Goal: Task Accomplishment & Management: Manage account settings

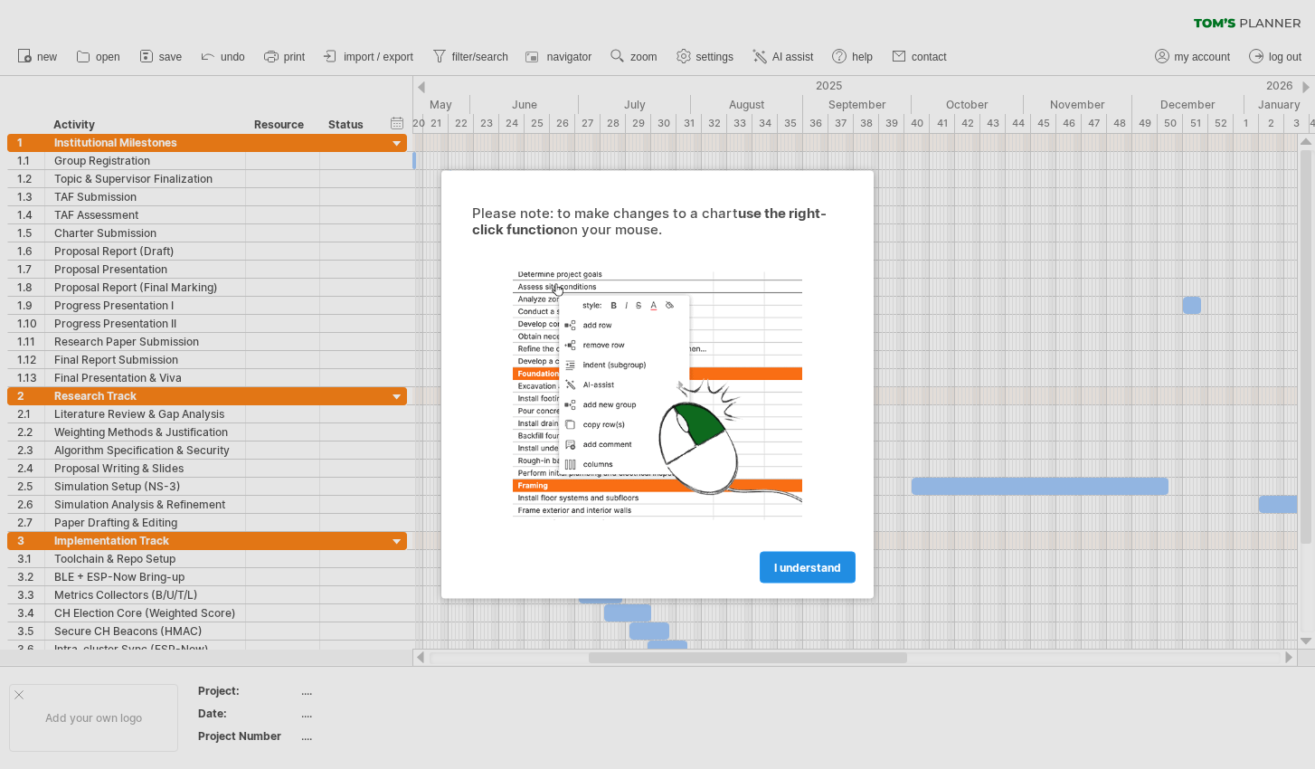
click at [802, 571] on span "I understand" at bounding box center [807, 568] width 67 height 14
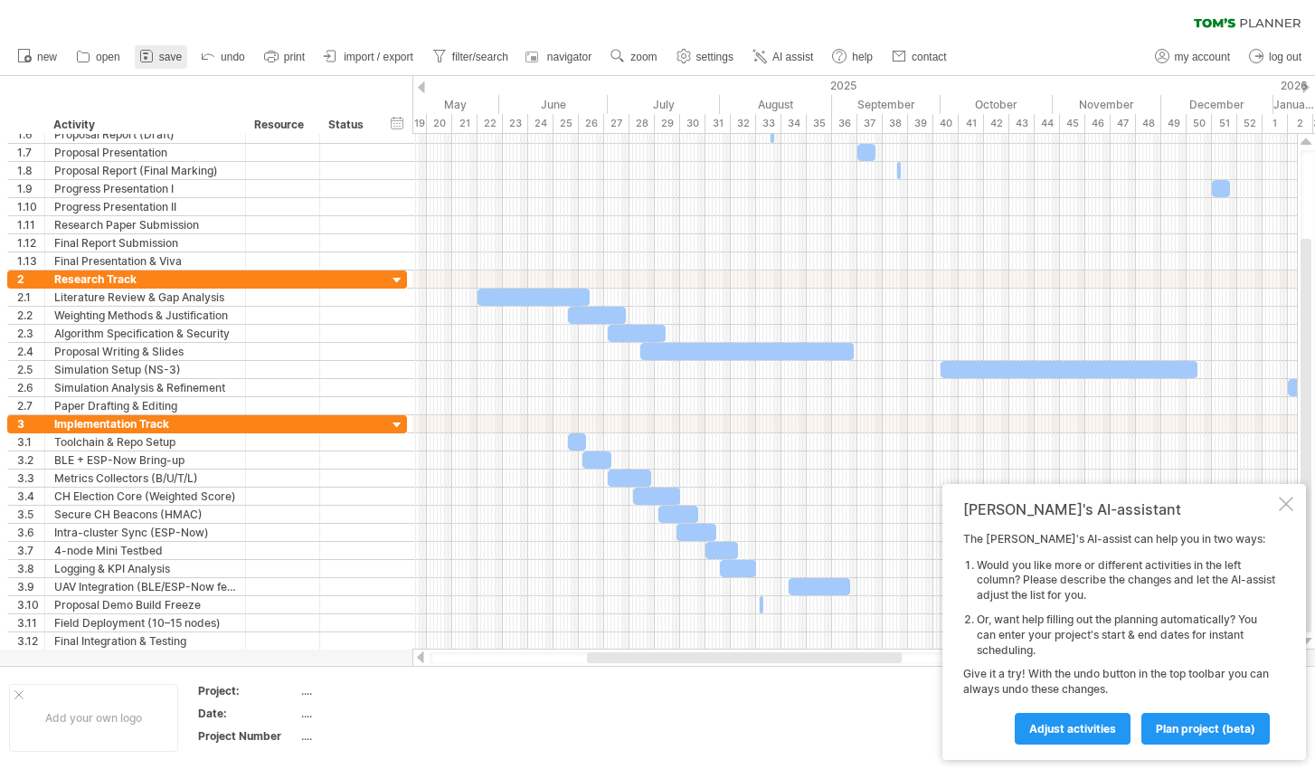
click at [177, 58] on span "save" at bounding box center [170, 57] width 23 height 13
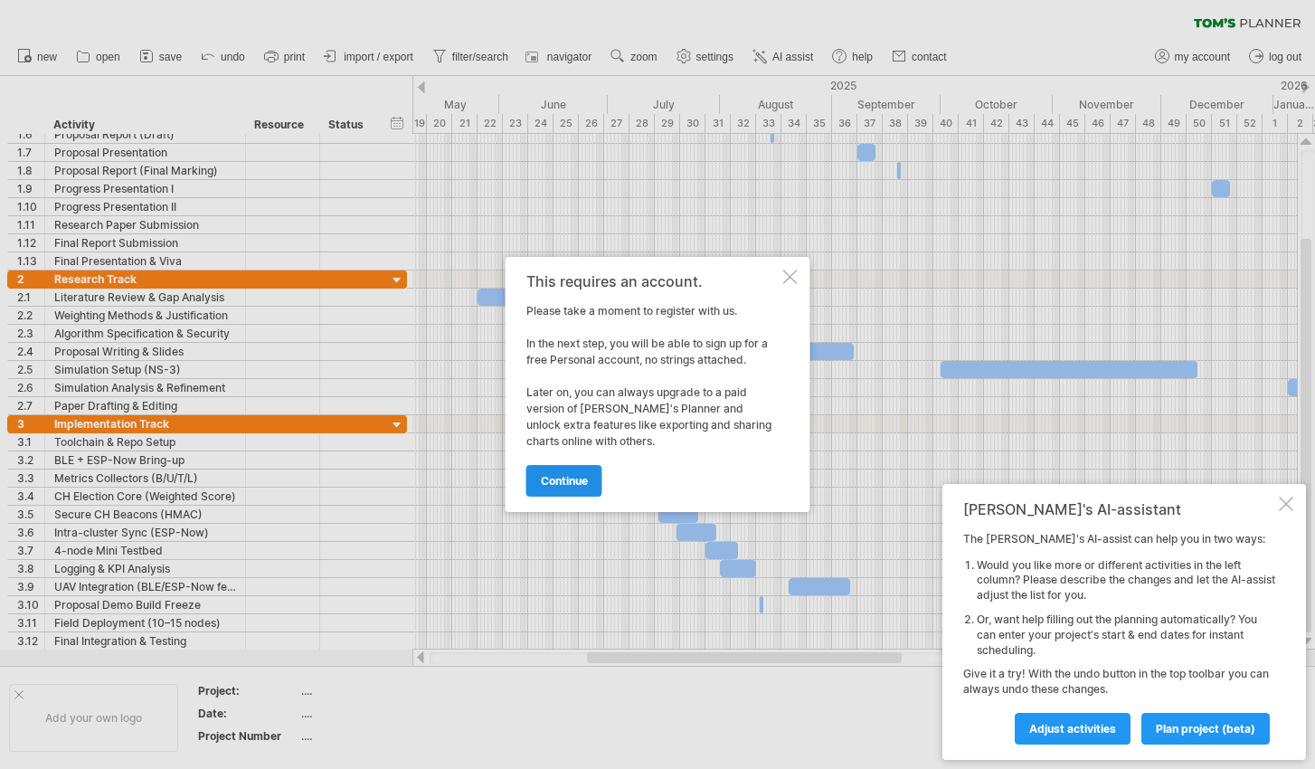
click at [564, 482] on span "continue" at bounding box center [564, 481] width 47 height 14
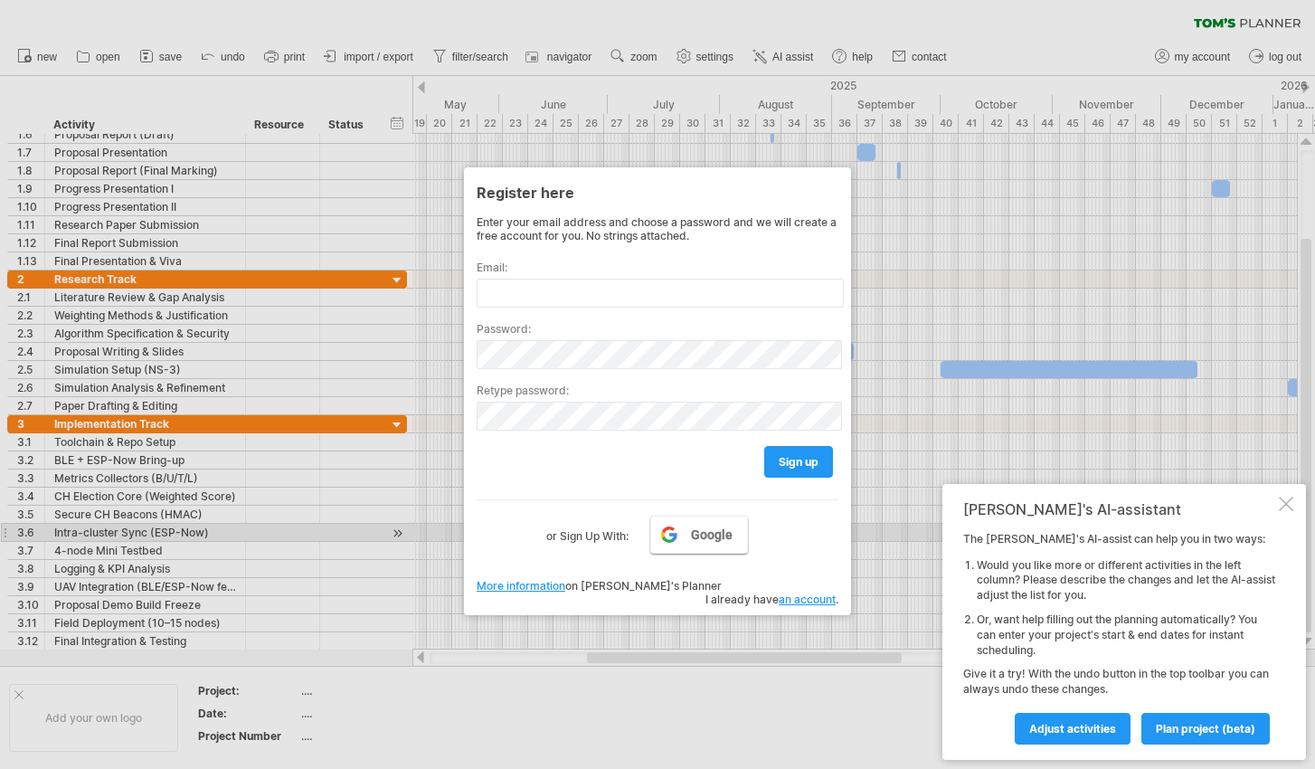
click at [682, 535] on link "Google" at bounding box center [700, 535] width 98 height 38
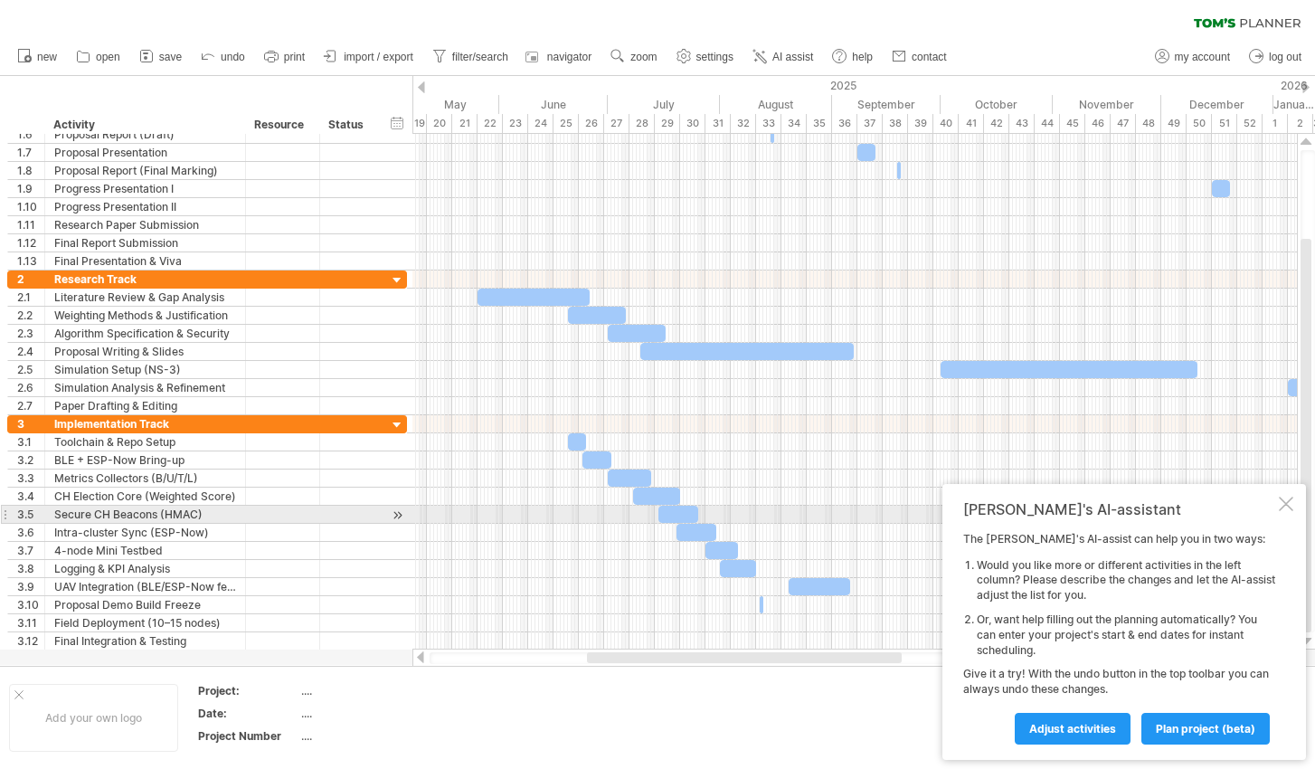
click at [1288, 511] on div at bounding box center [1286, 504] width 14 height 14
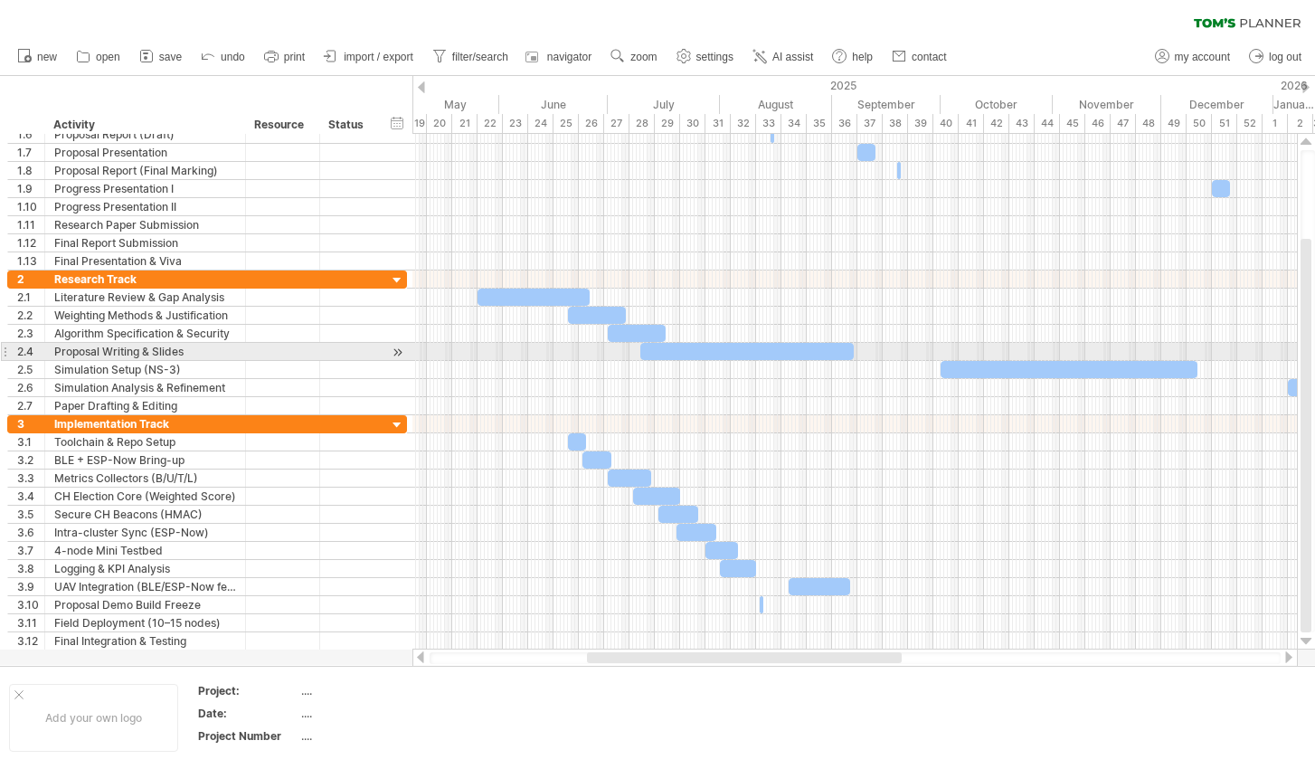
click at [149, 49] on icon at bounding box center [147, 56] width 18 height 18
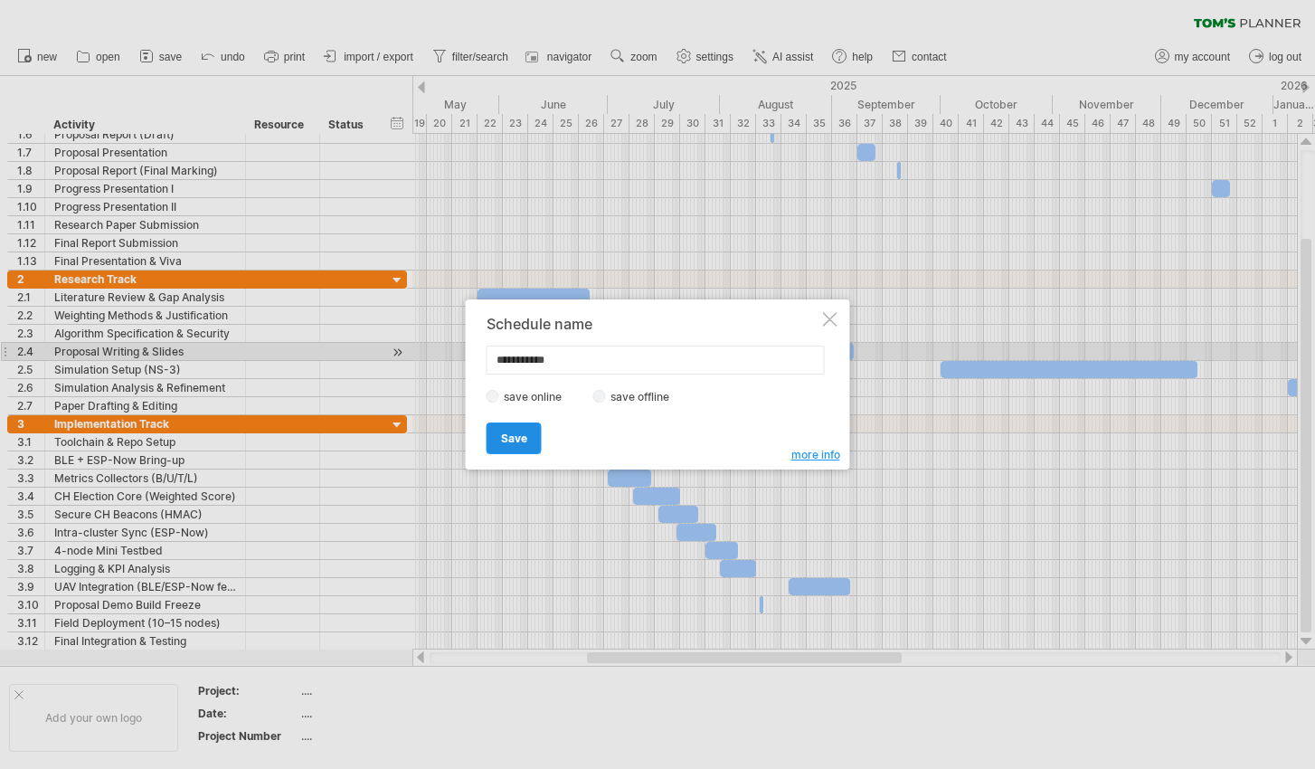
click at [506, 435] on span "Save" at bounding box center [514, 439] width 26 height 14
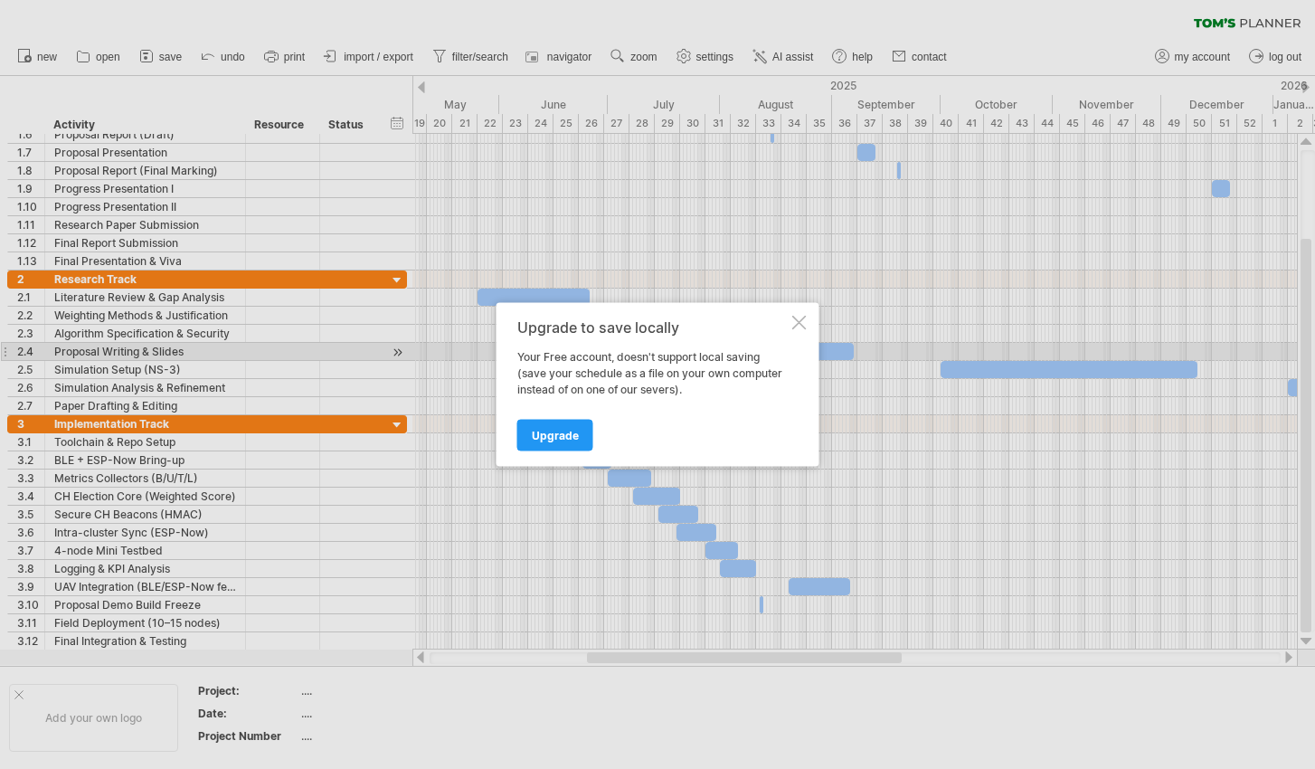
click at [798, 315] on div "Upgrade to save locally Your Free account, doesn't support local saving (save y…" at bounding box center [658, 385] width 323 height 164
click at [798, 323] on div at bounding box center [800, 323] width 14 height 14
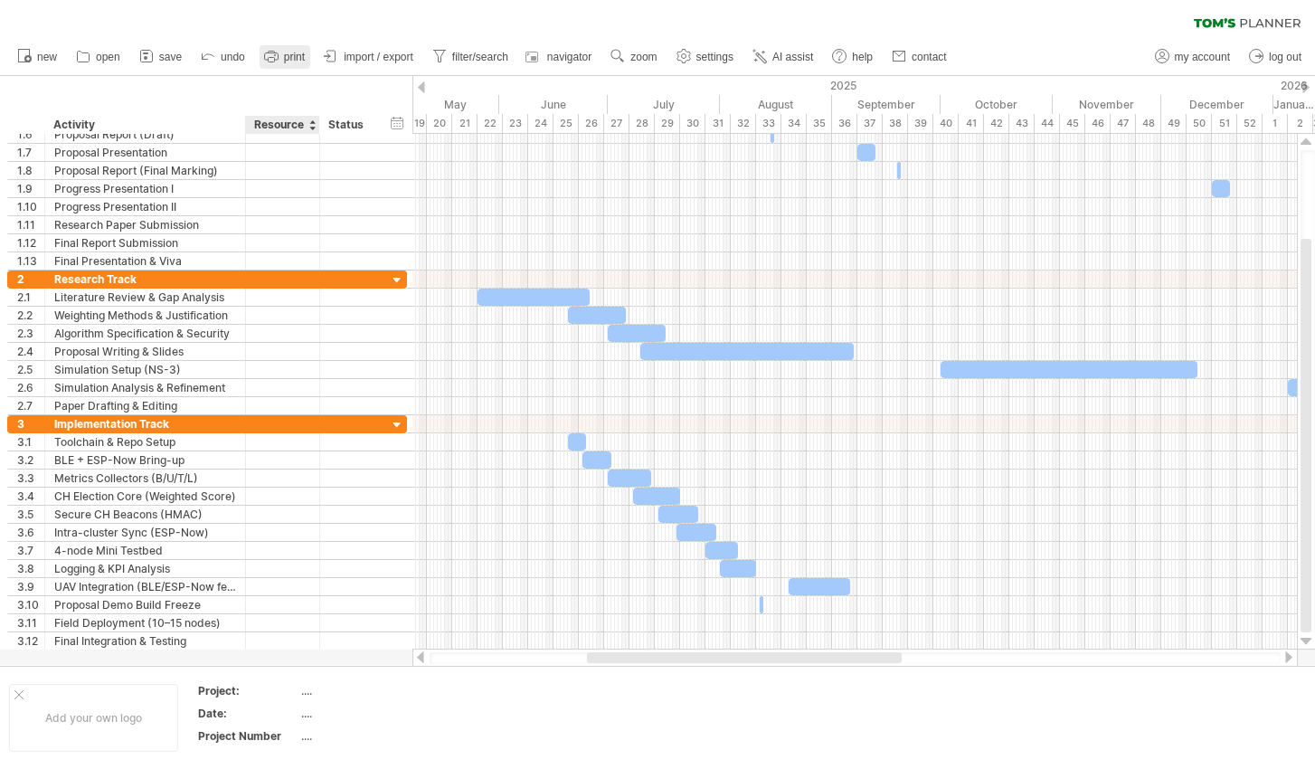
click at [296, 66] on link "print" at bounding box center [285, 57] width 51 height 24
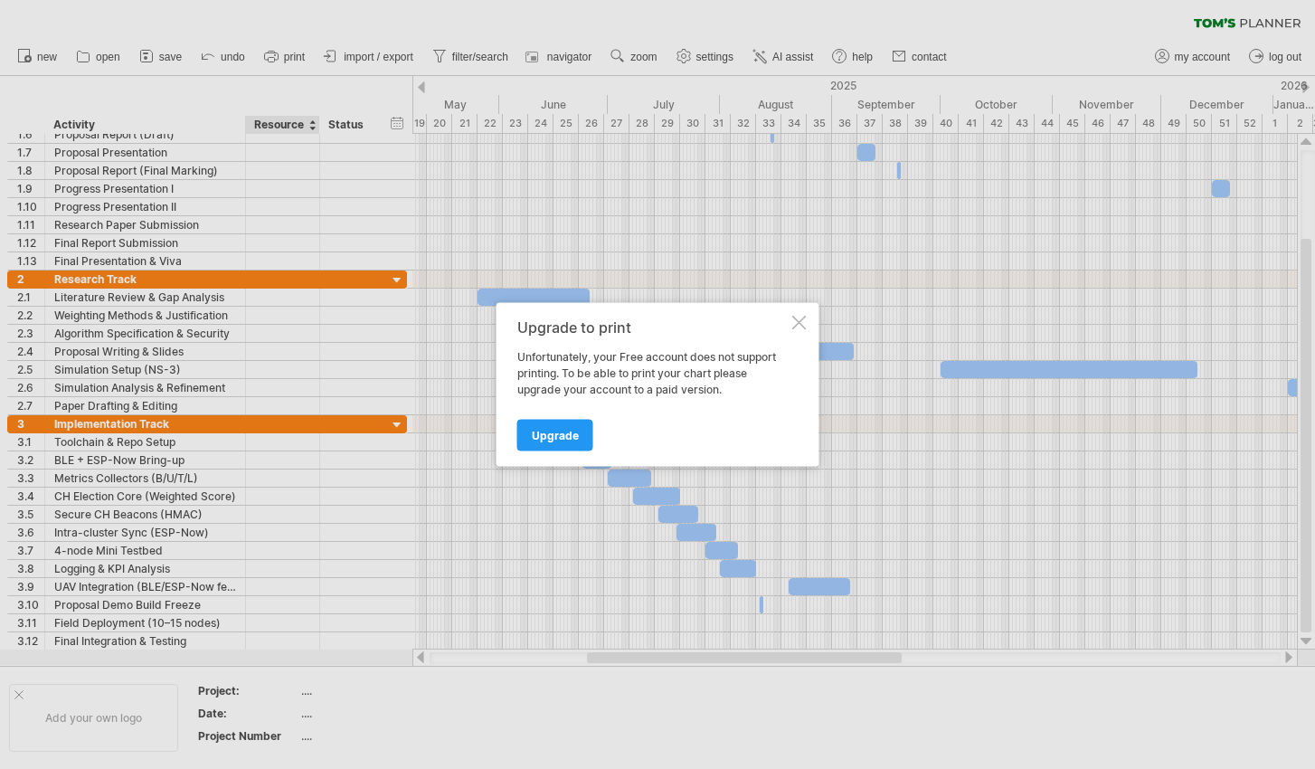
click at [803, 325] on div at bounding box center [800, 323] width 14 height 14
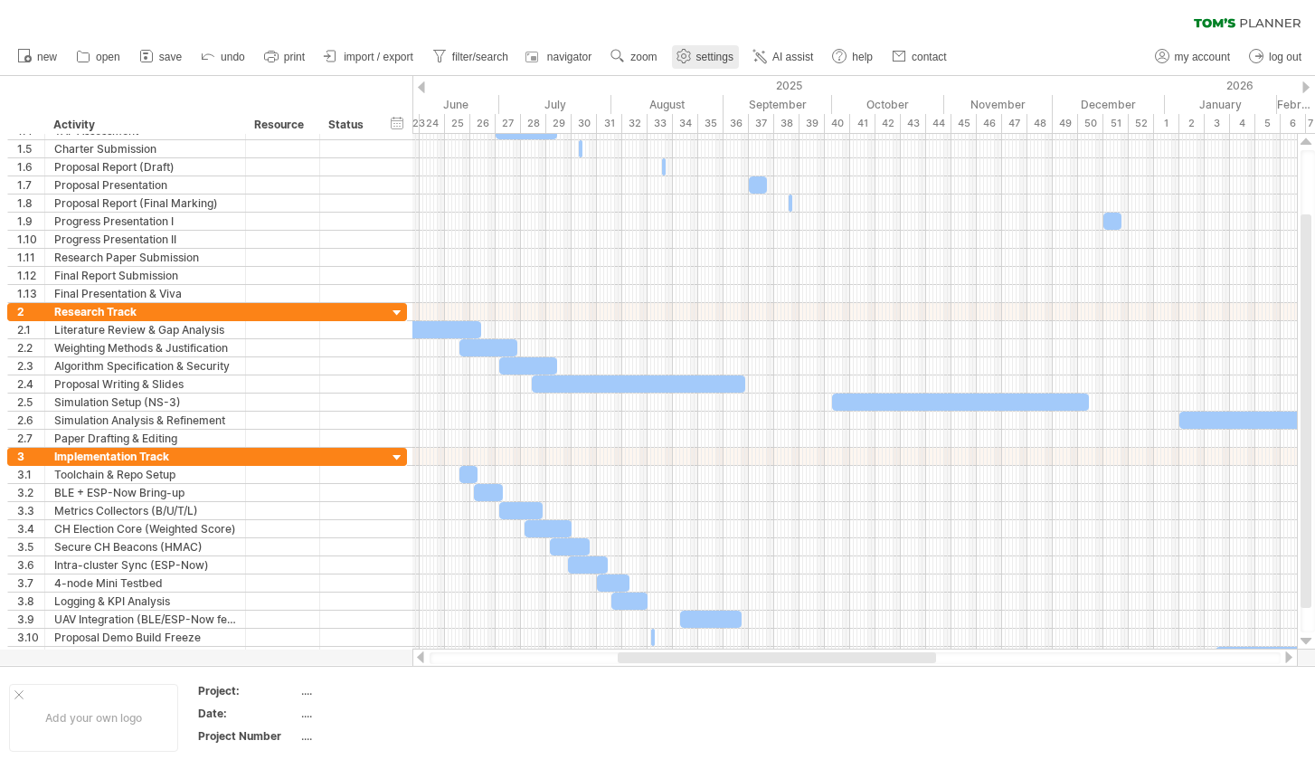
click at [700, 56] on span "settings" at bounding box center [715, 57] width 37 height 13
select select "*"
select select "**"
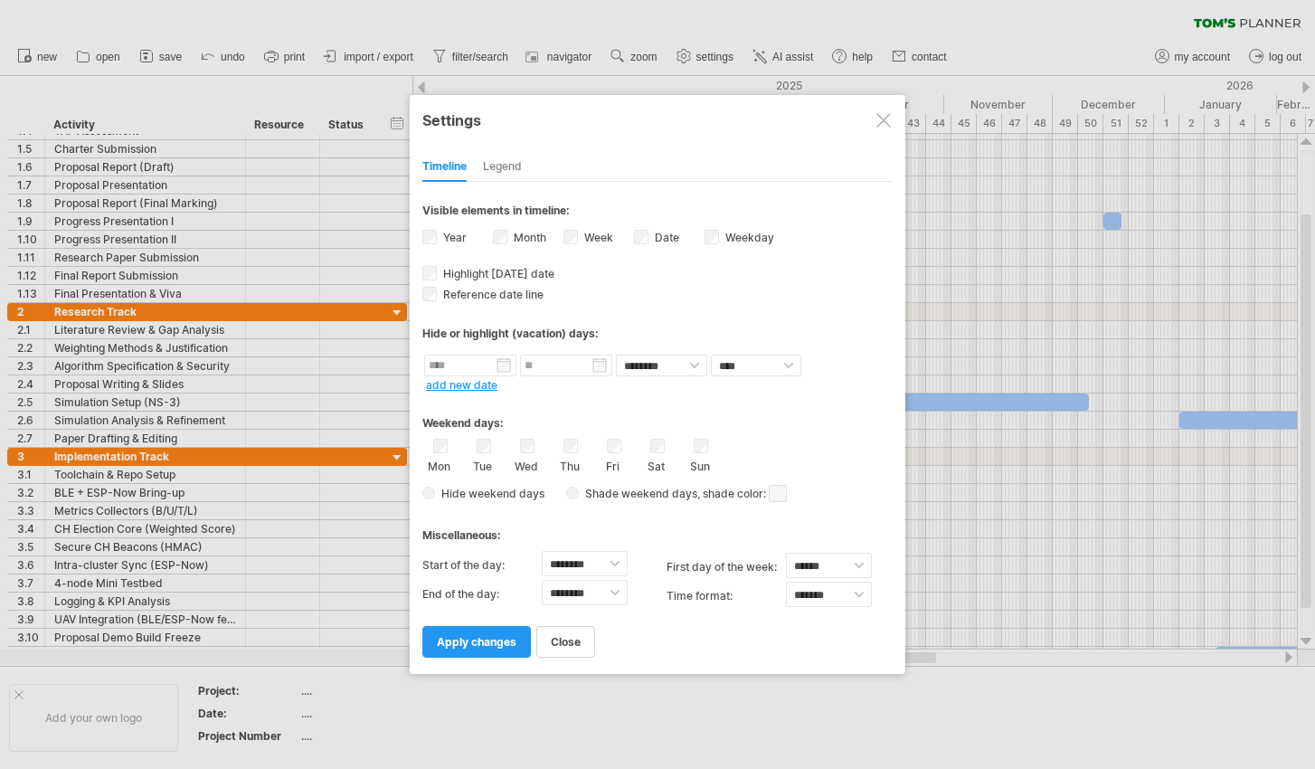
click at [881, 116] on div at bounding box center [884, 120] width 14 height 14
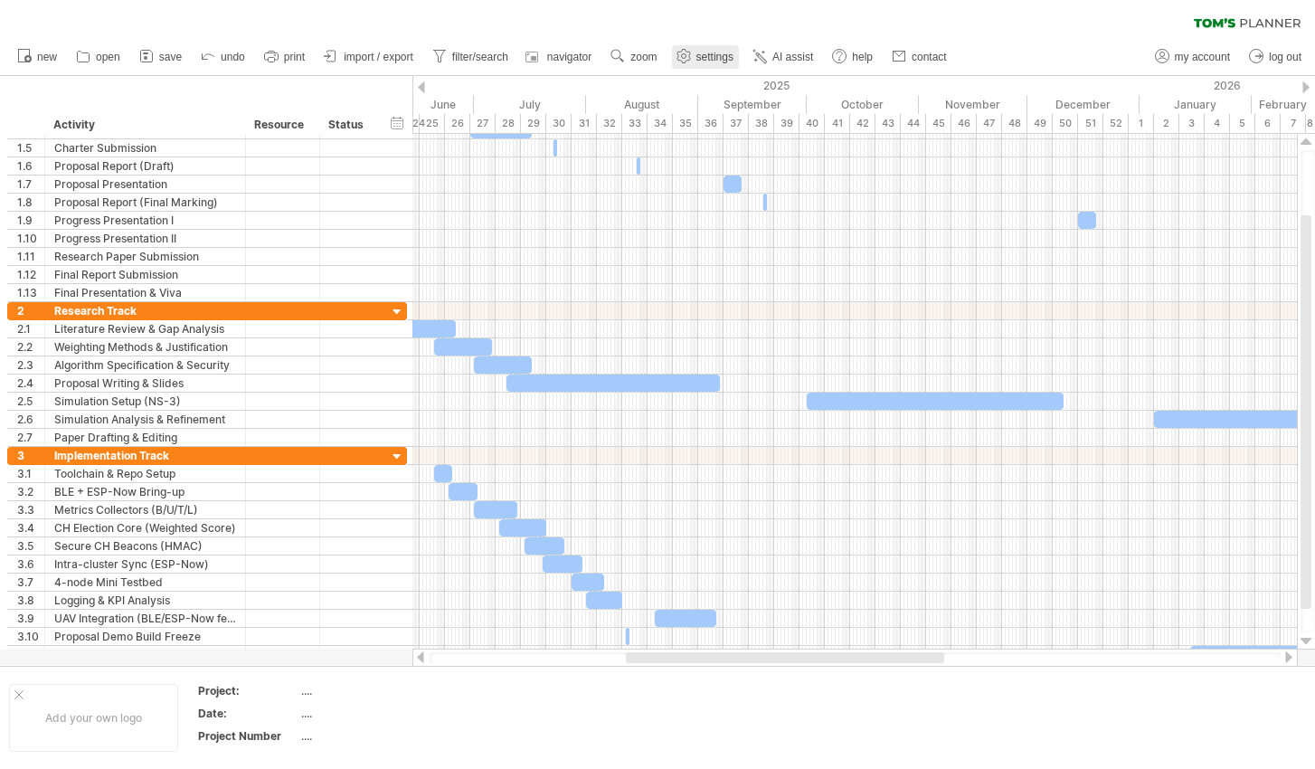
click at [680, 64] on use at bounding box center [684, 56] width 18 height 18
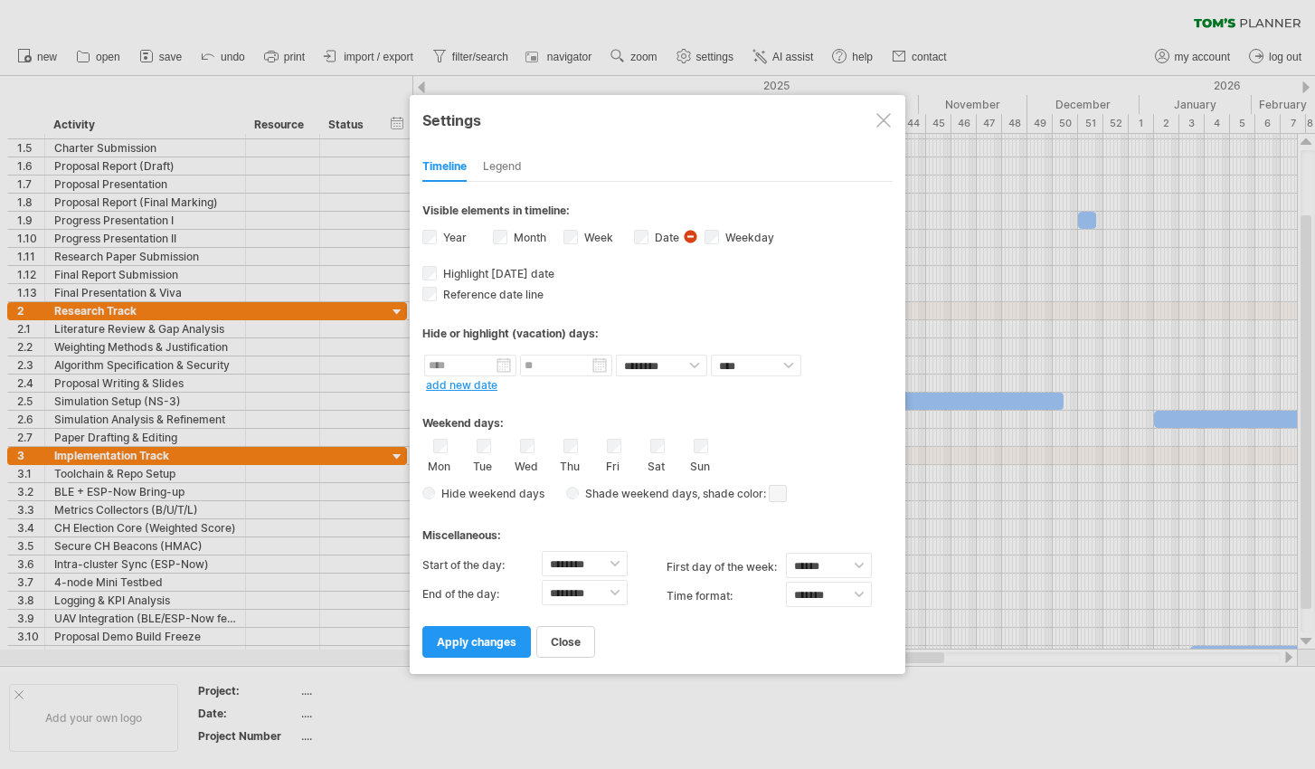
click at [651, 233] on div "Date visibility of date Currently there is not enough space horizontally to dis…" at bounding box center [669, 239] width 71 height 24
click at [473, 638] on span "apply changes" at bounding box center [477, 642] width 80 height 14
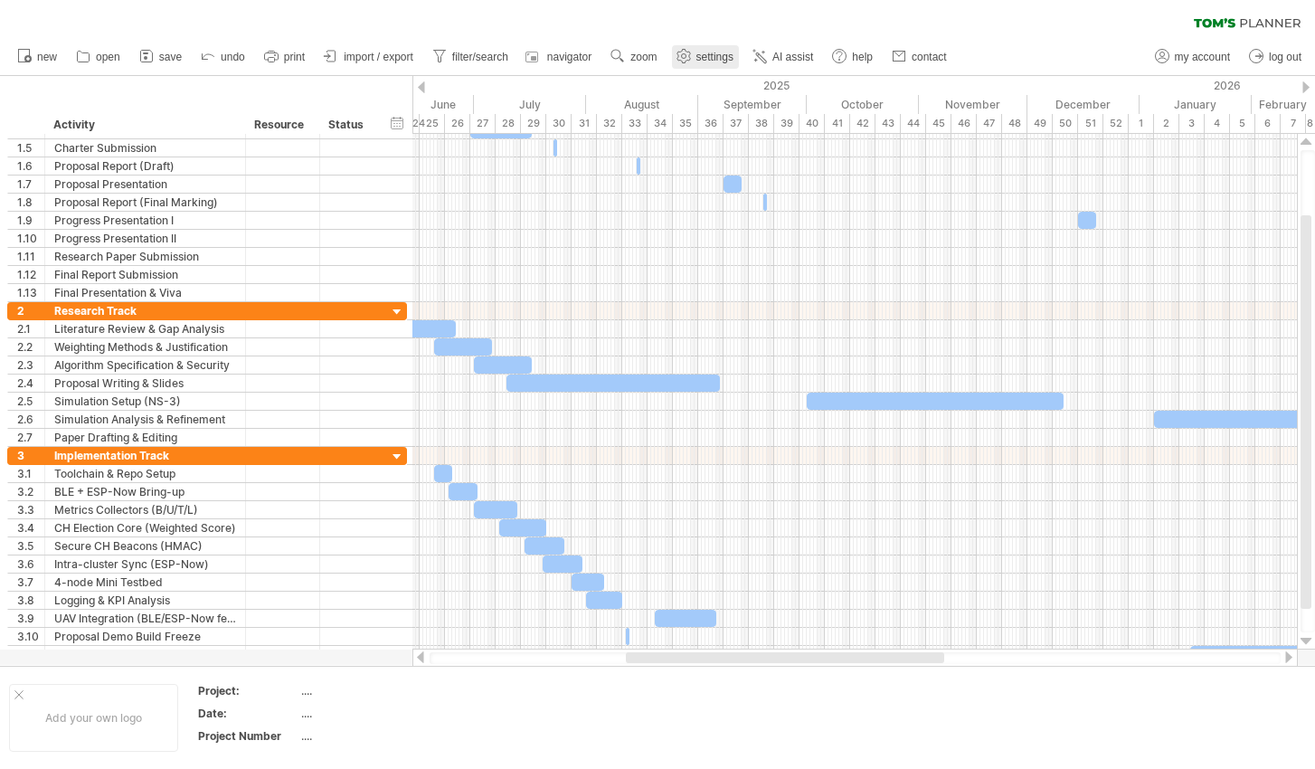
click at [706, 57] on span "settings" at bounding box center [715, 57] width 37 height 13
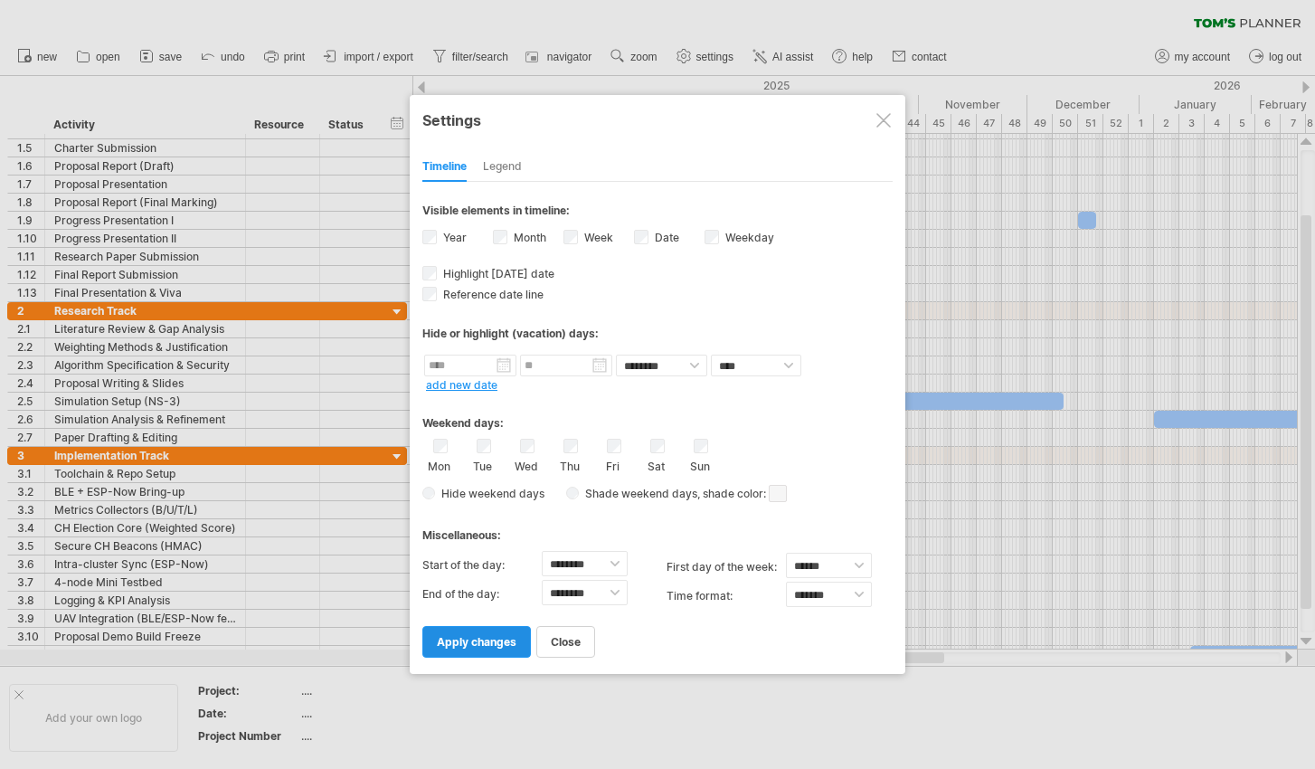
click at [463, 638] on span "apply changes" at bounding box center [477, 642] width 80 height 14
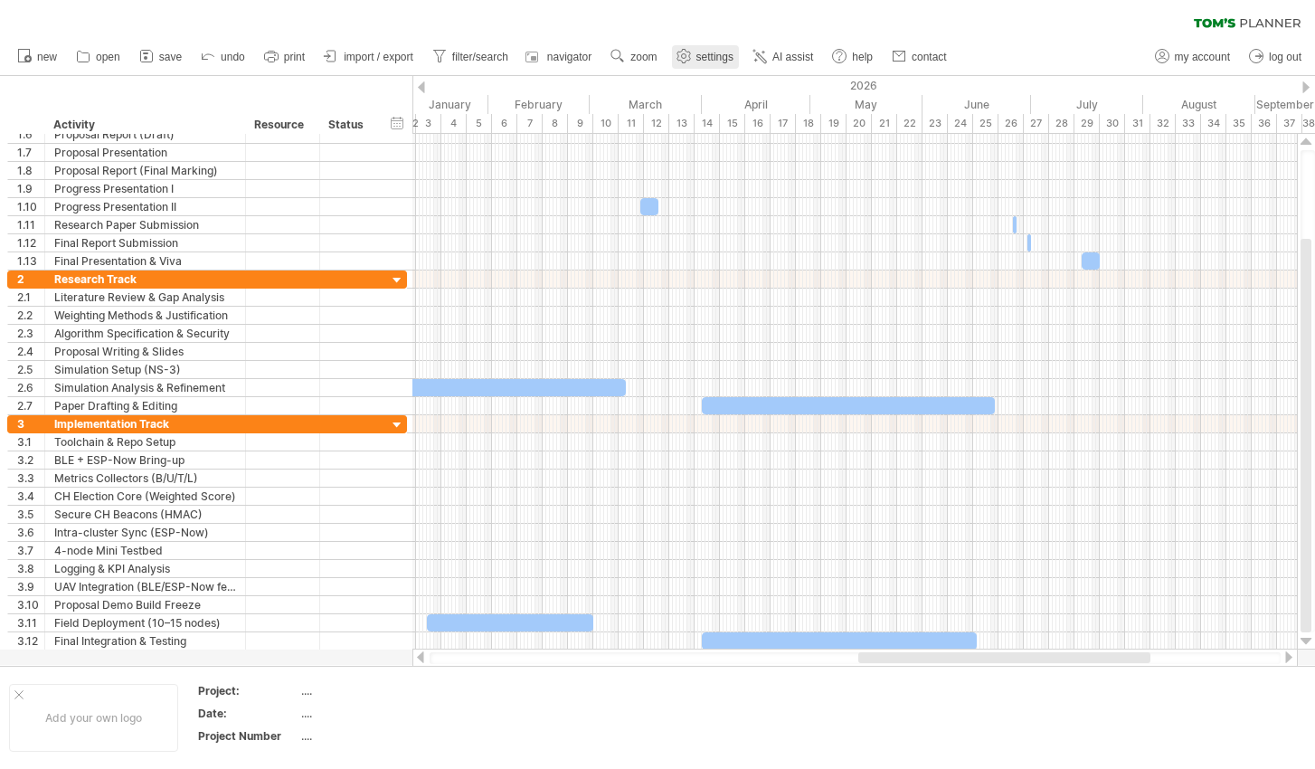
click at [701, 46] on link "settings" at bounding box center [705, 57] width 67 height 24
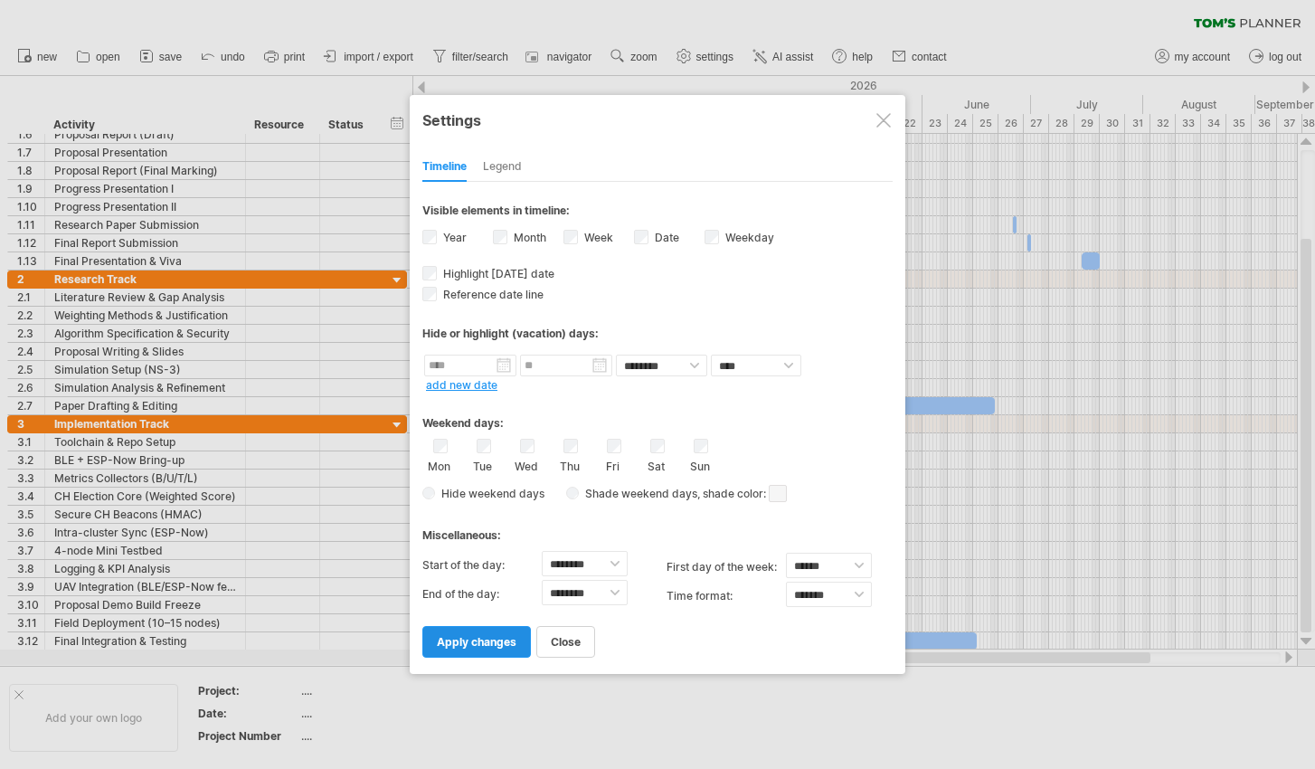
click at [472, 639] on span "apply changes" at bounding box center [477, 642] width 80 height 14
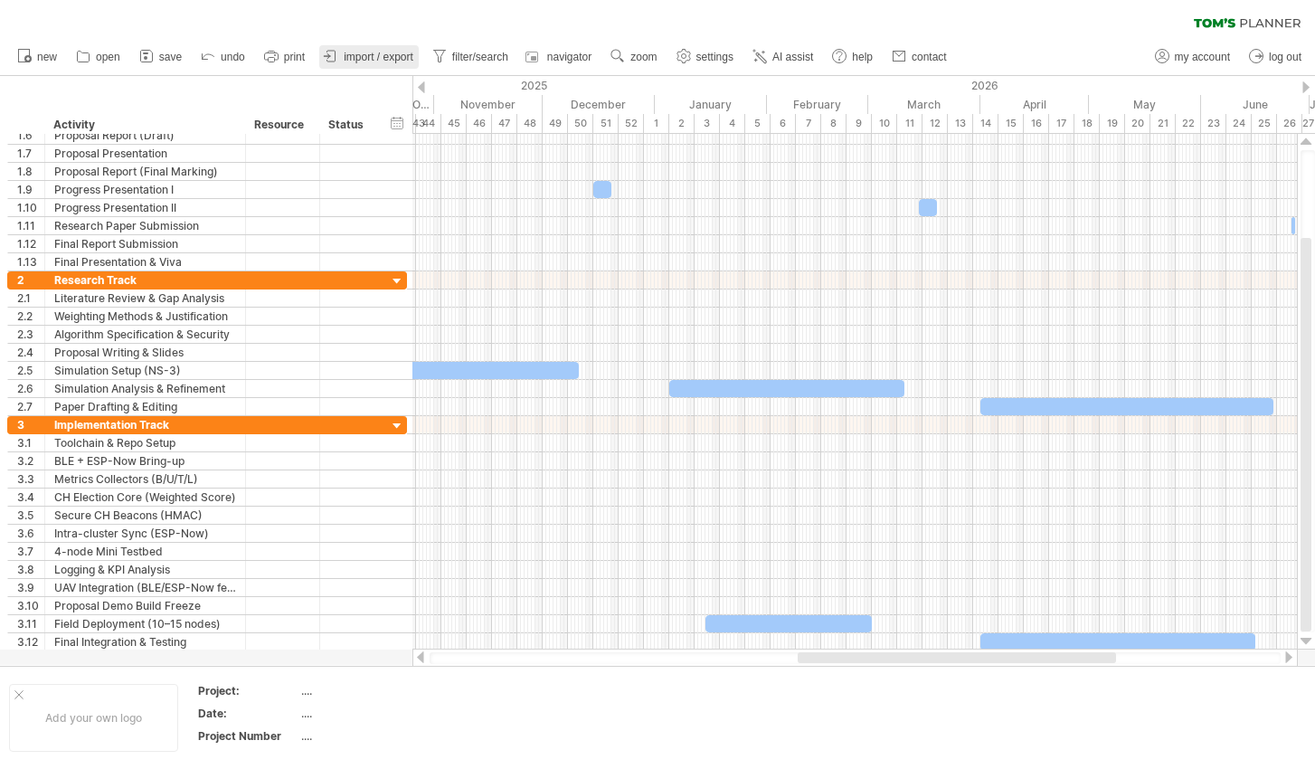
click at [385, 59] on span "import / export" at bounding box center [379, 57] width 70 height 13
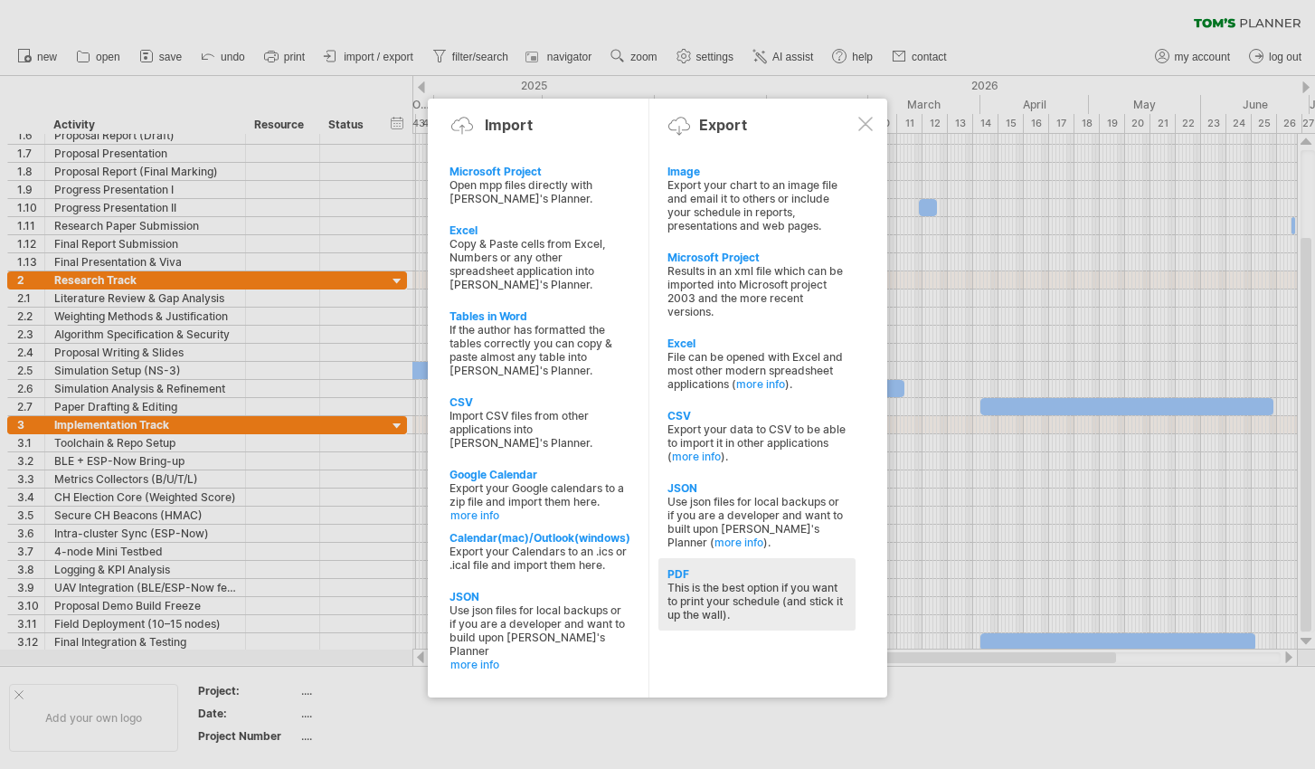
click at [736, 595] on div "This is the best option if you want to print your schedule (and stick it up the…" at bounding box center [757, 601] width 179 height 41
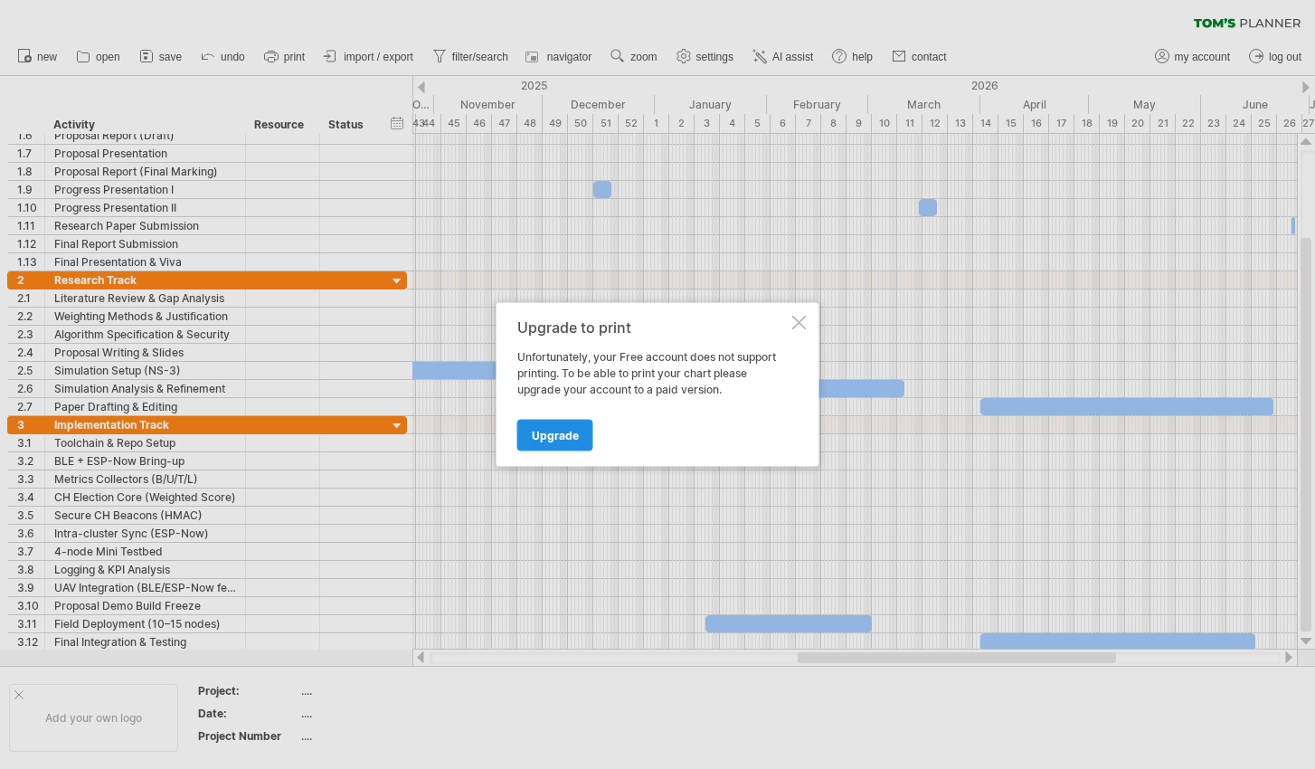
click at [559, 437] on span "Upgrade" at bounding box center [555, 436] width 47 height 14
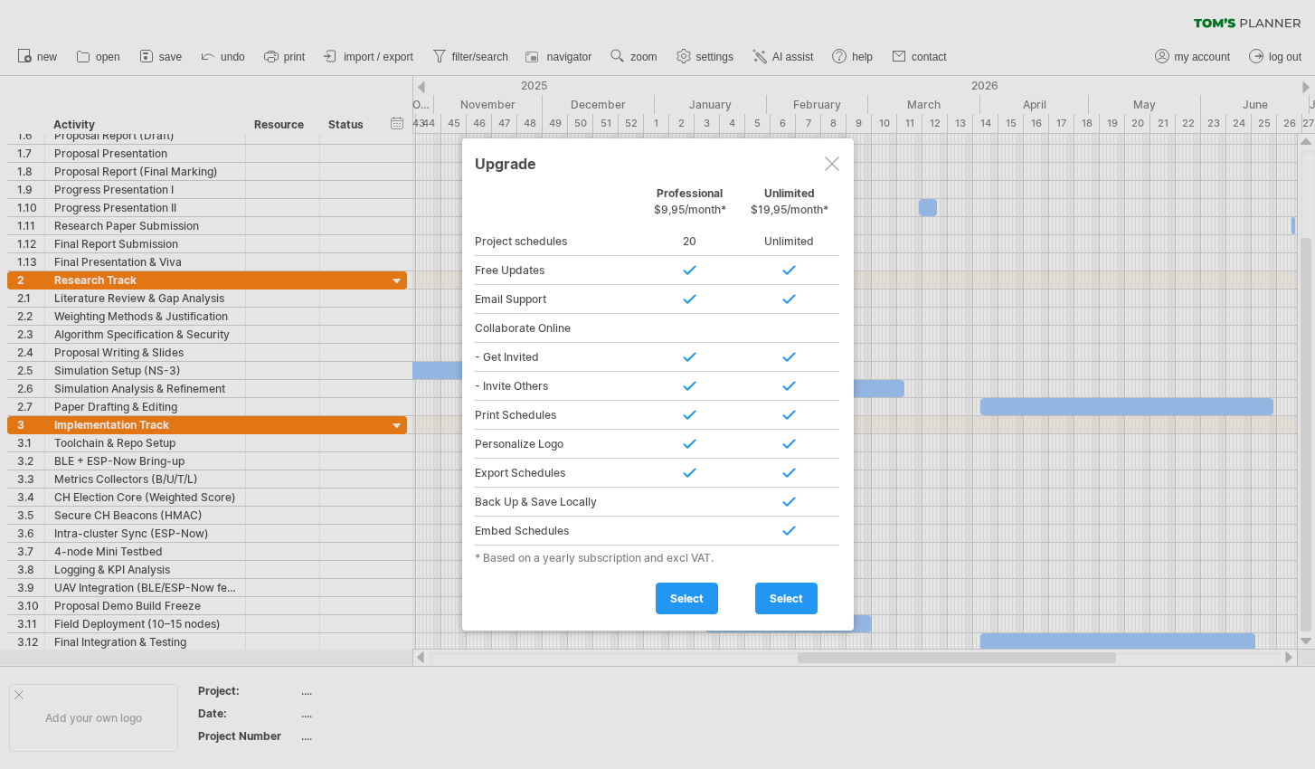
click at [834, 163] on div at bounding box center [832, 164] width 14 height 14
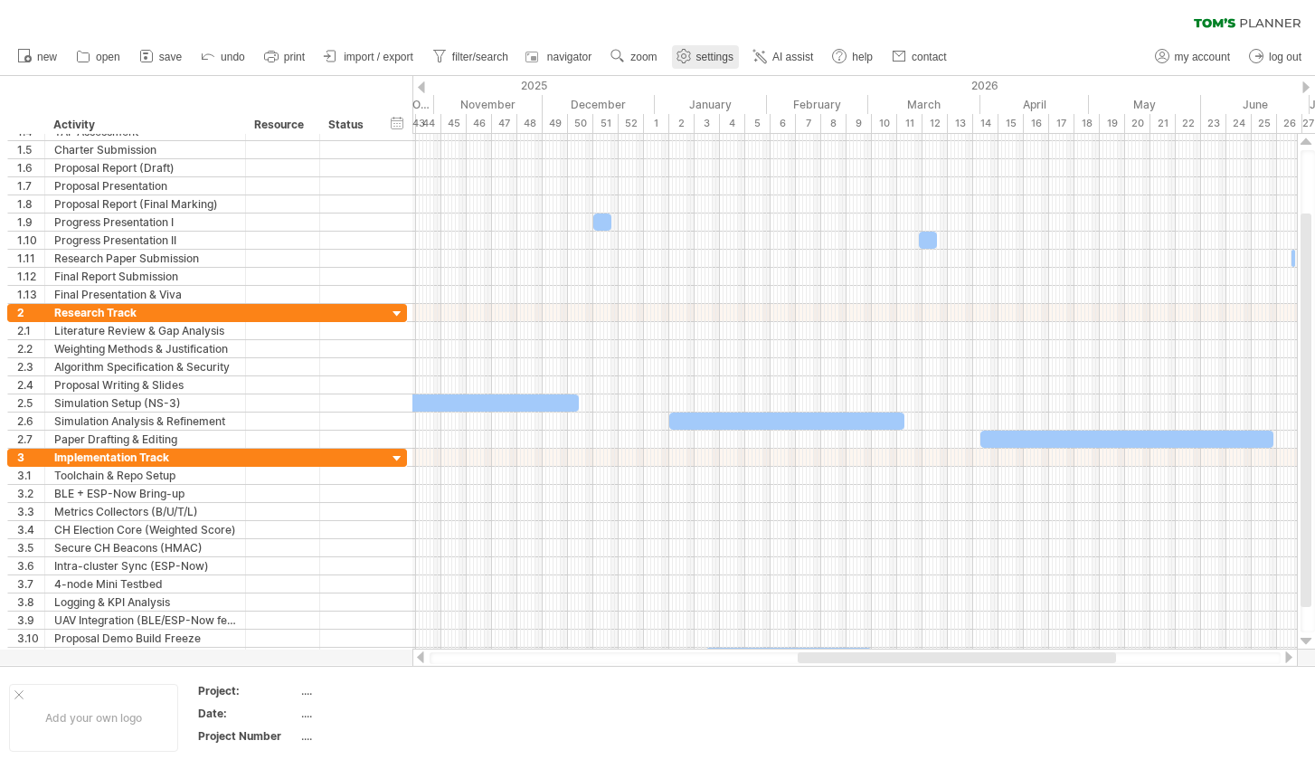
click at [716, 57] on span "settings" at bounding box center [715, 57] width 37 height 13
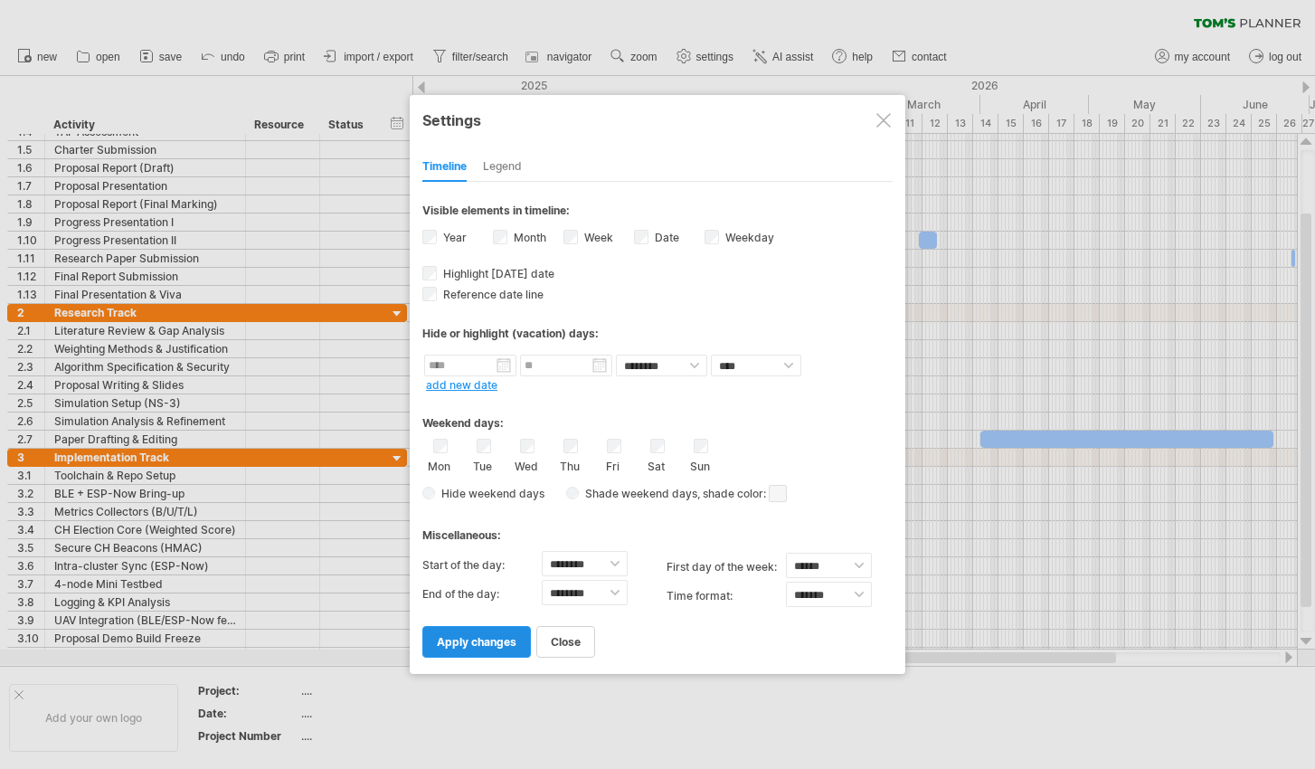
click at [469, 629] on link "apply changes" at bounding box center [477, 642] width 109 height 32
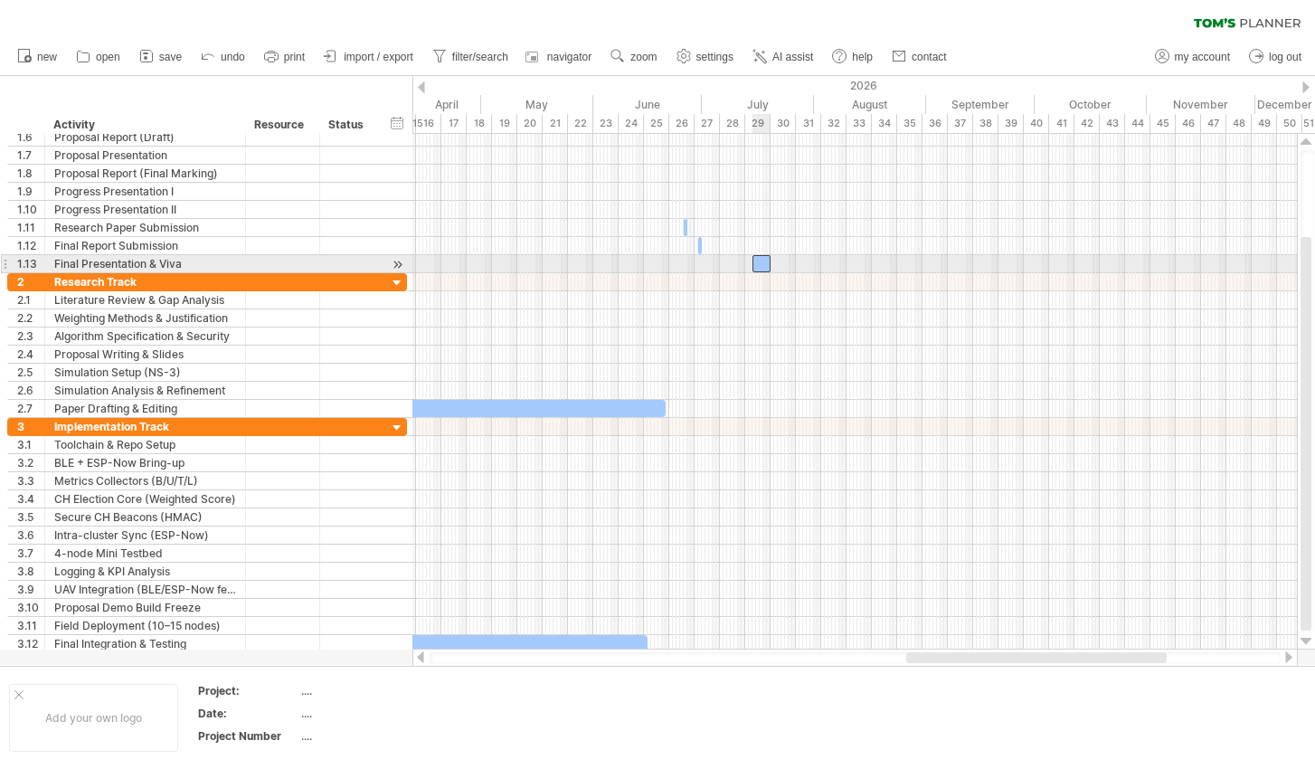
click at [760, 259] on div at bounding box center [762, 263] width 18 height 17
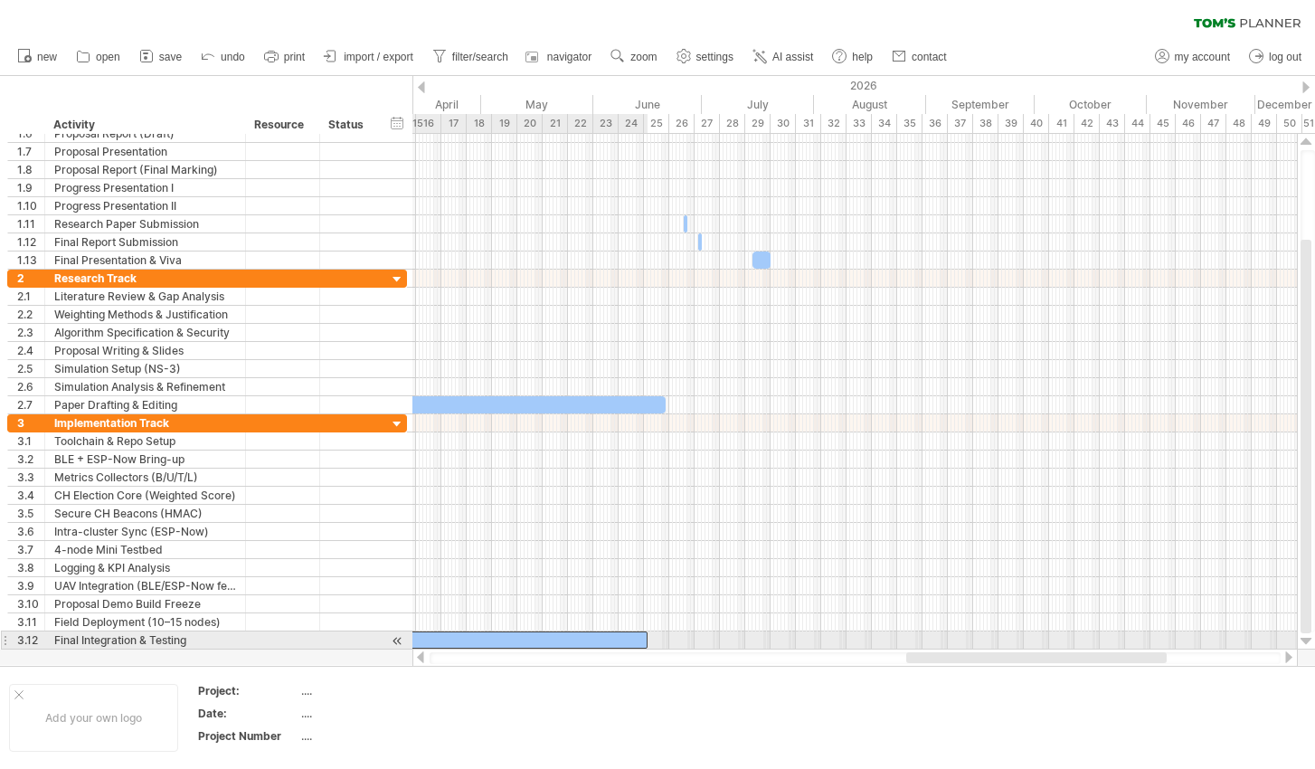
click at [603, 641] on div at bounding box center [510, 640] width 275 height 17
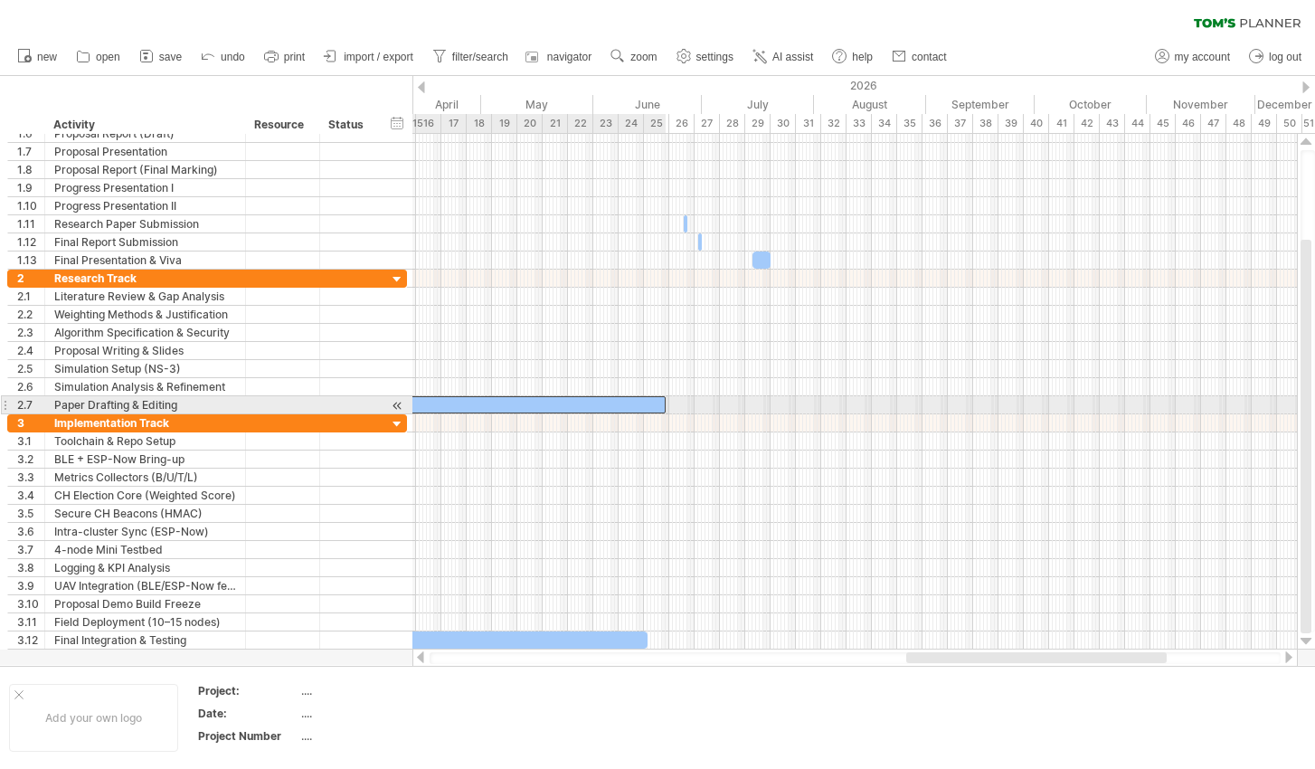
click at [644, 403] on div at bounding box center [519, 404] width 293 height 17
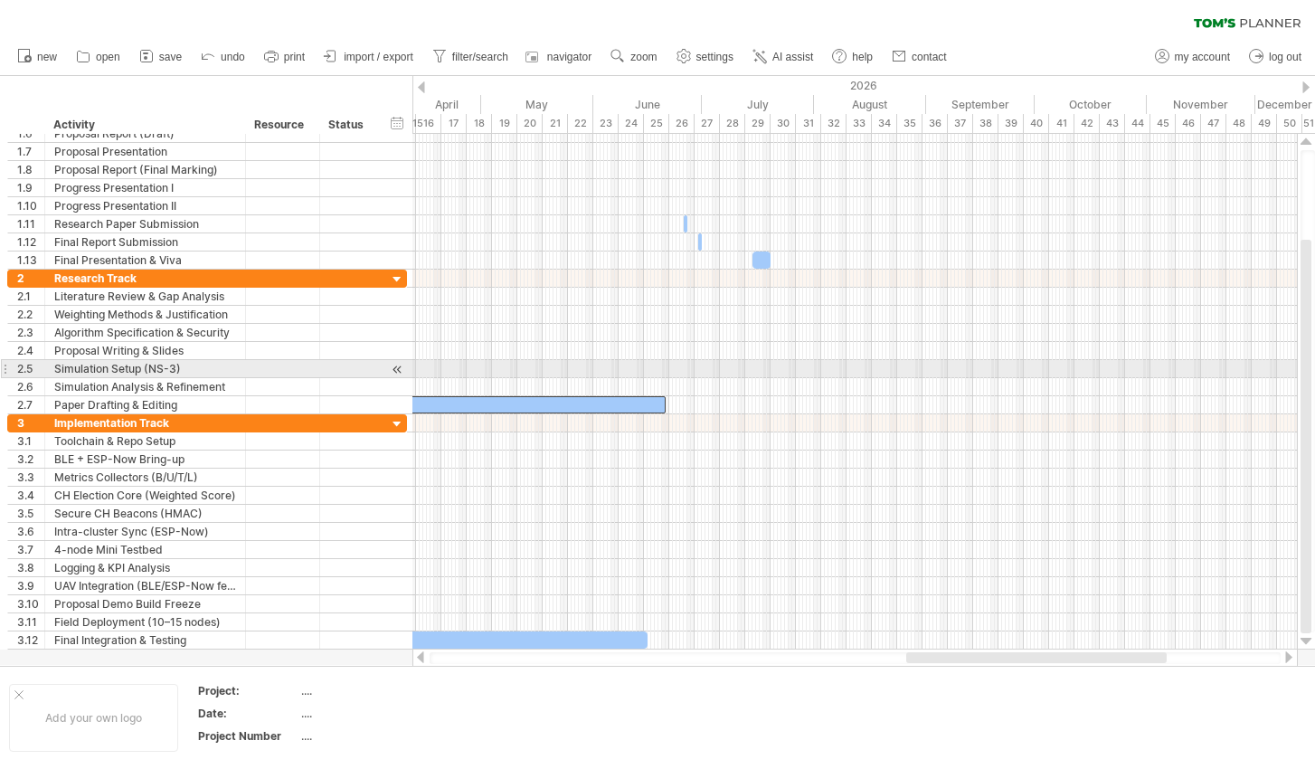
click at [752, 358] on div at bounding box center [855, 351] width 885 height 18
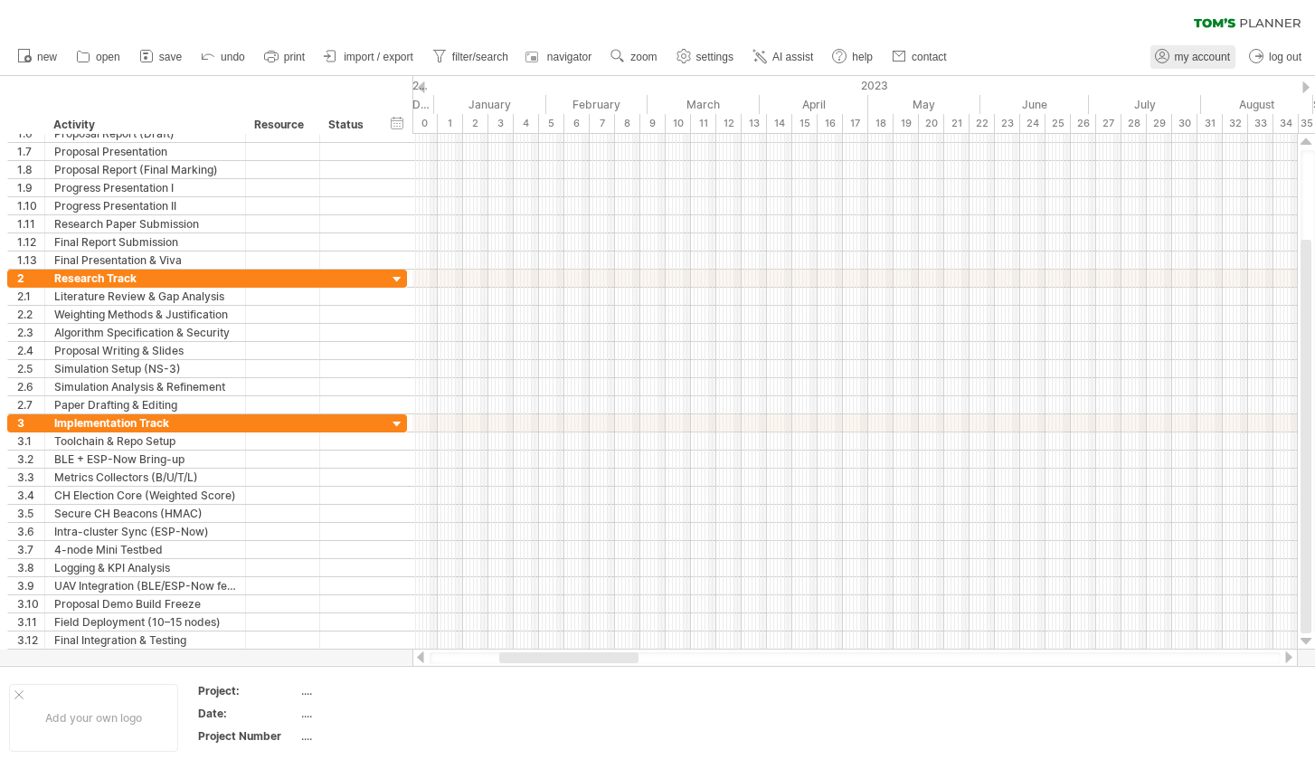
click at [1201, 53] on span "my account" at bounding box center [1202, 57] width 55 height 13
type input "**********"
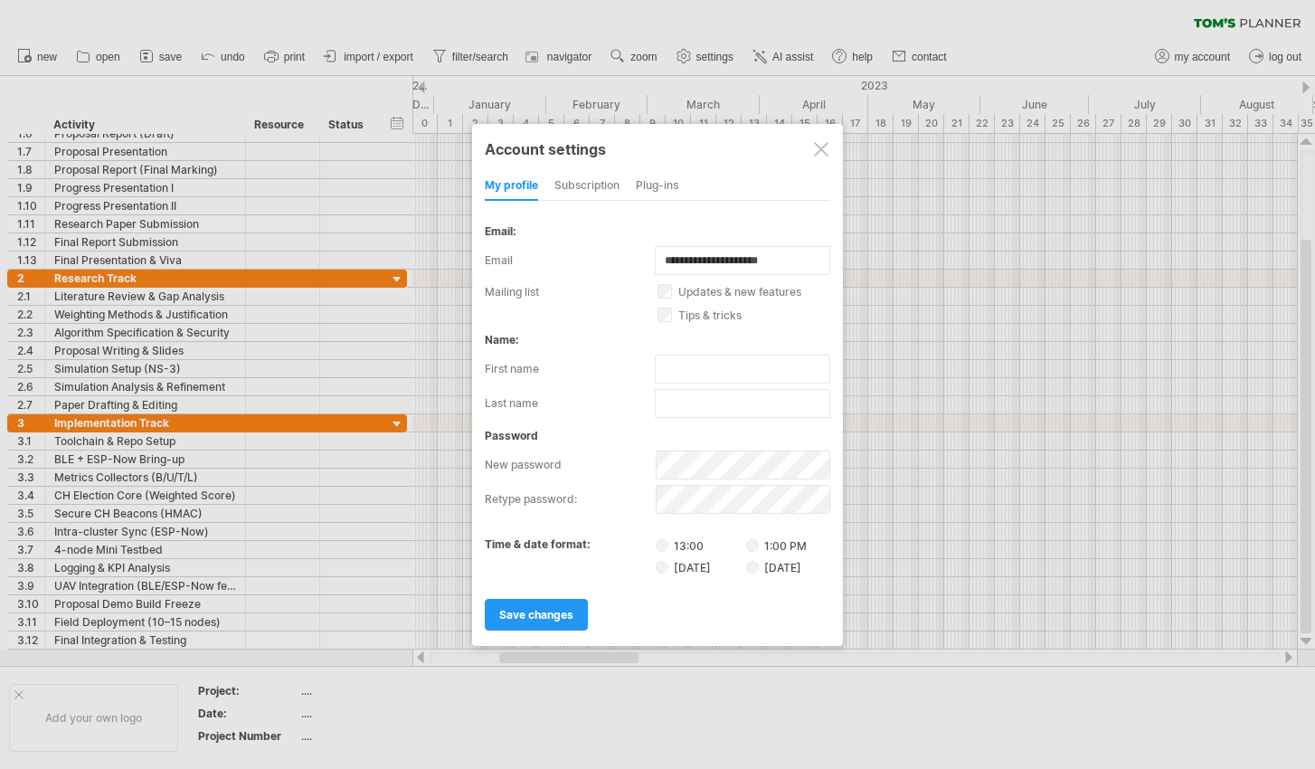
click at [600, 185] on div "subscription" at bounding box center [587, 186] width 65 height 29
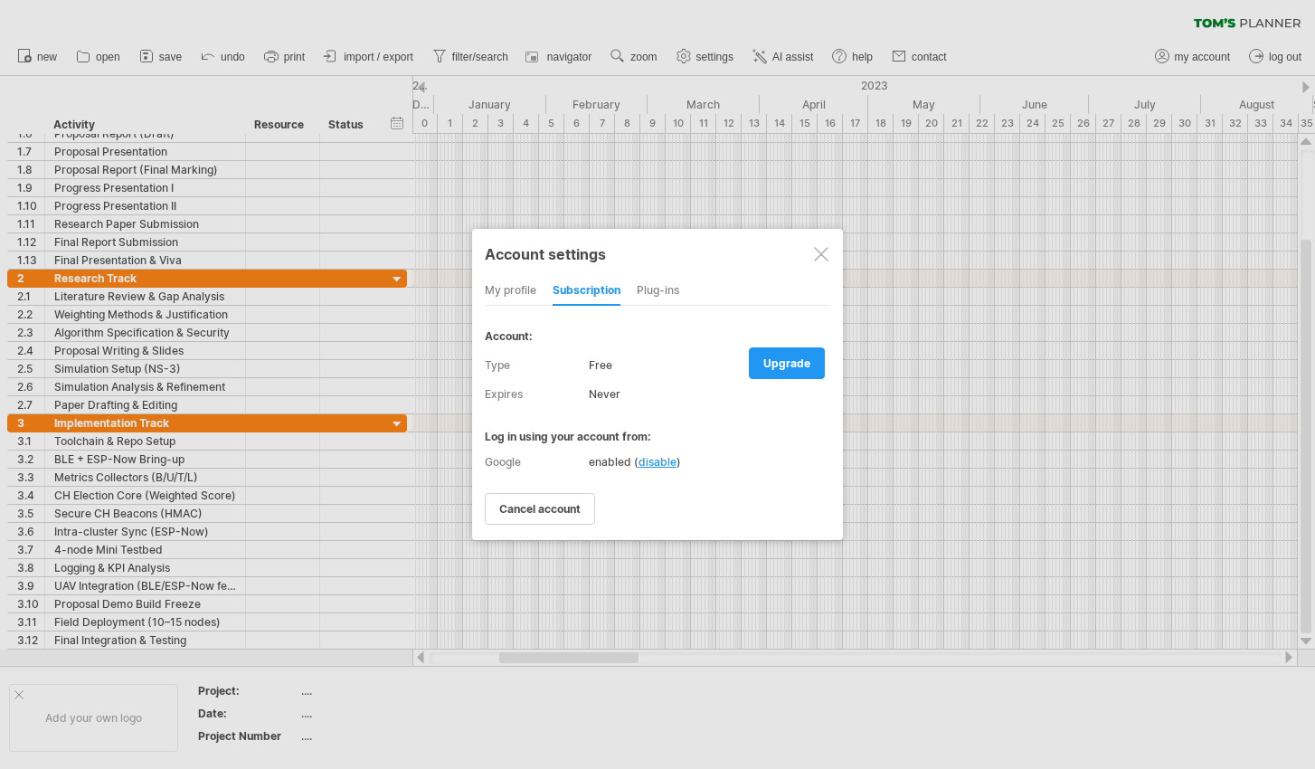
click at [827, 247] on div at bounding box center [821, 254] width 14 height 14
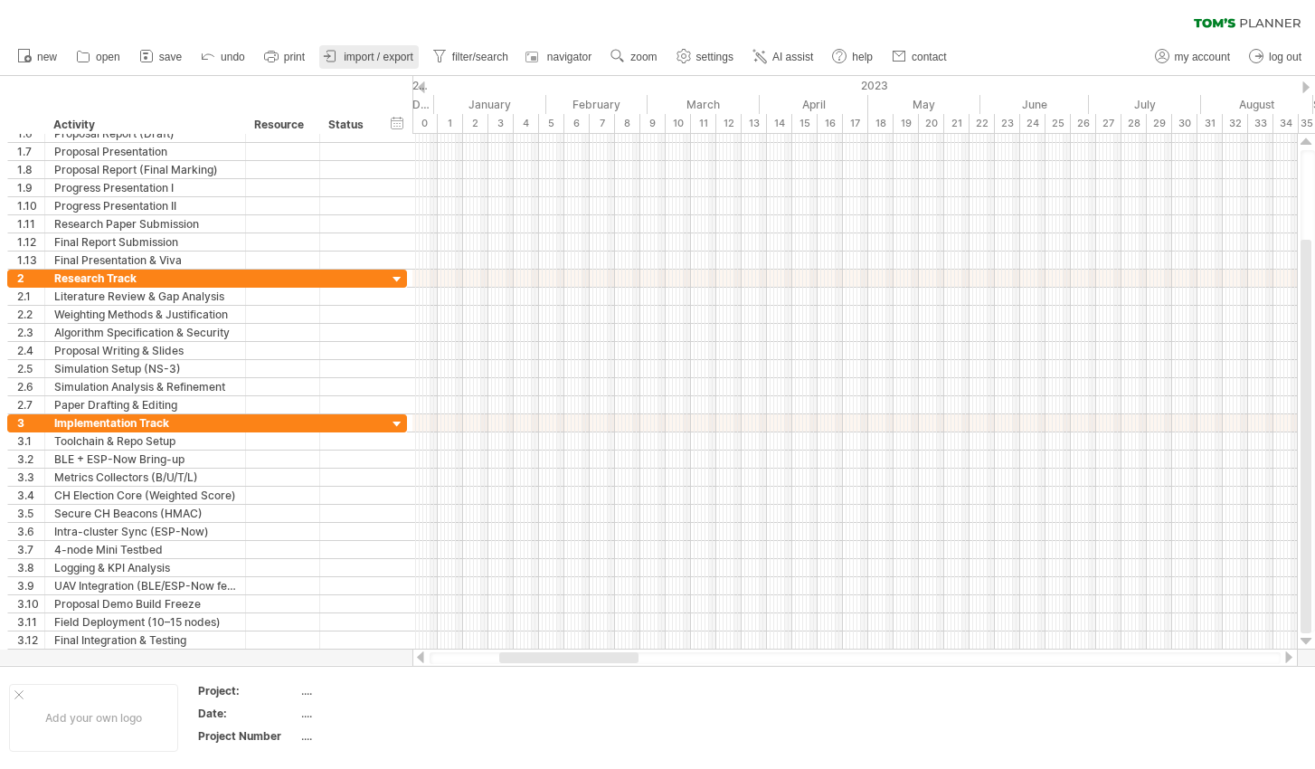
click at [324, 54] on icon at bounding box center [331, 56] width 18 height 18
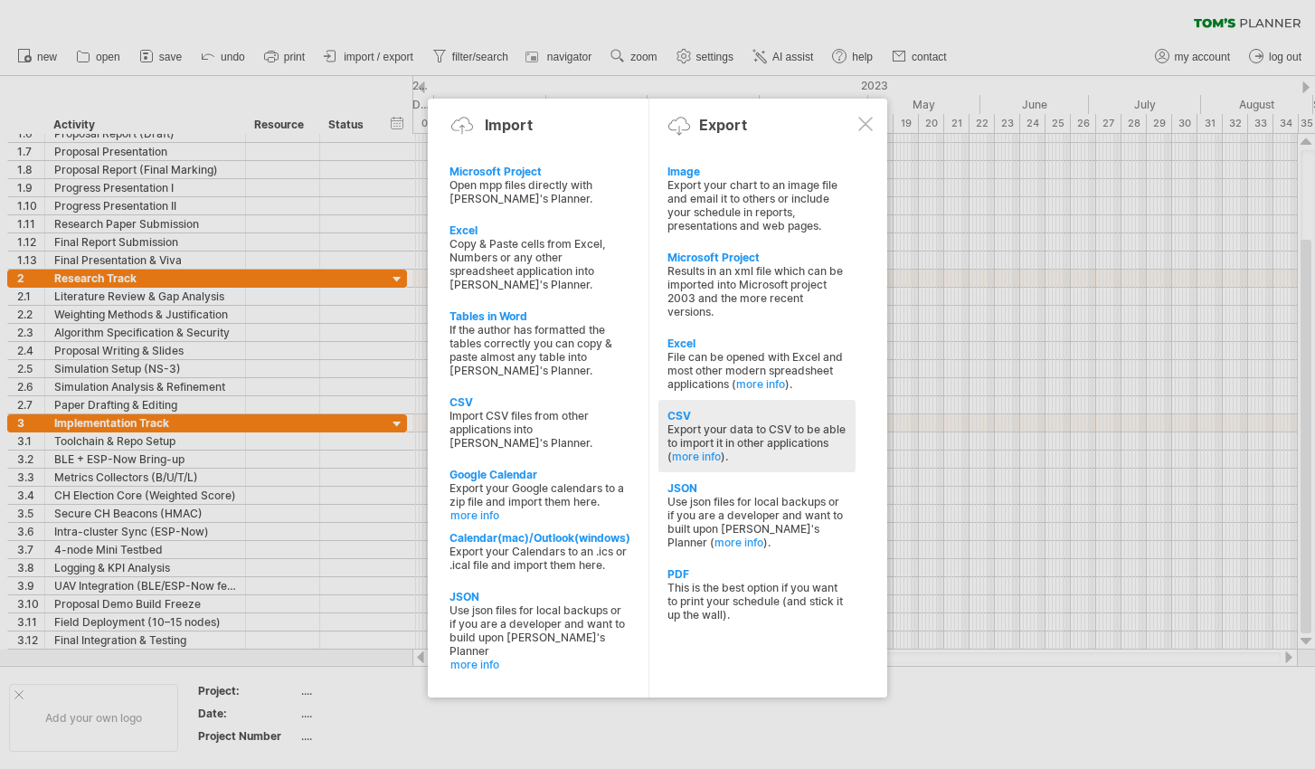
click at [698, 430] on div "Export your data to CSV to be able to import it in other applications ( more in…" at bounding box center [757, 443] width 179 height 41
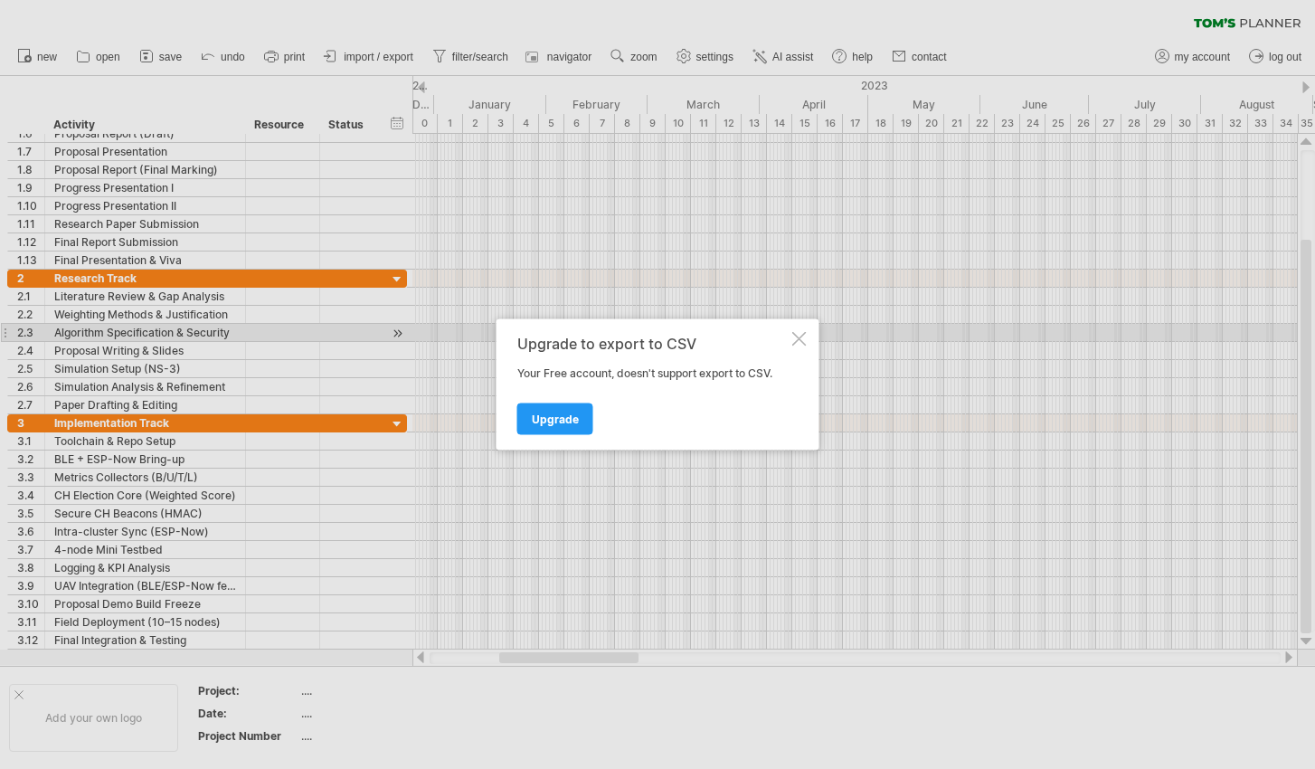
click at [808, 337] on div "Upgrade to export to CSV Your Free account, doesn't support export to CSV. Upgr…" at bounding box center [658, 384] width 323 height 131
click at [798, 337] on div at bounding box center [800, 339] width 14 height 14
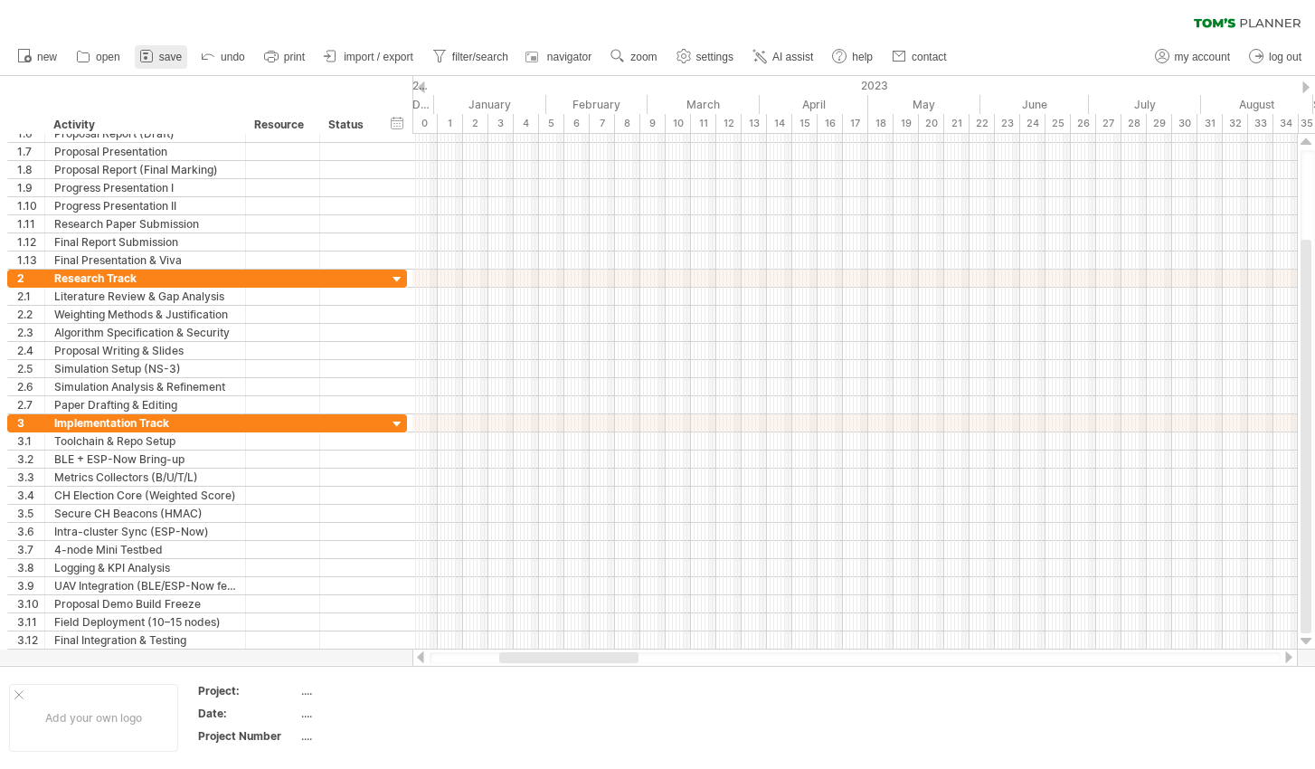
click at [159, 57] on span "save" at bounding box center [170, 57] width 23 height 13
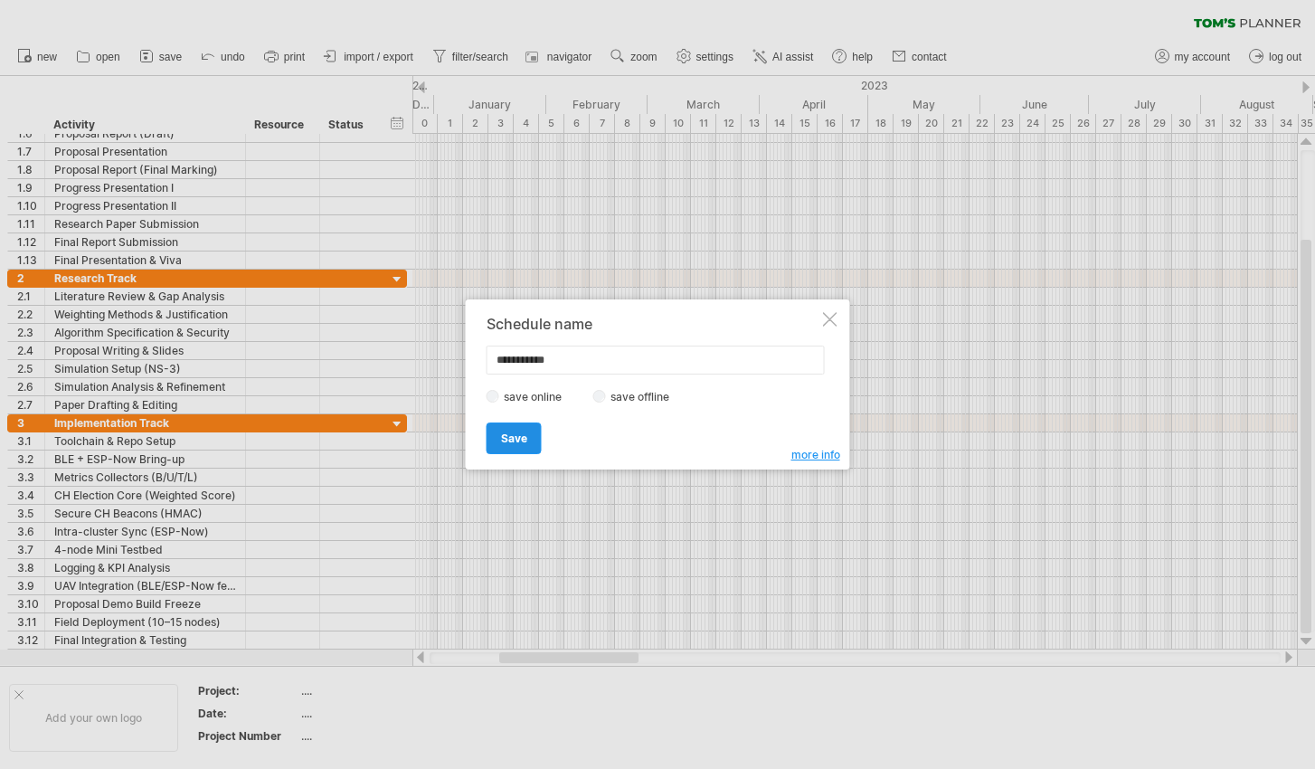
click at [515, 438] on span "Save" at bounding box center [514, 439] width 26 height 14
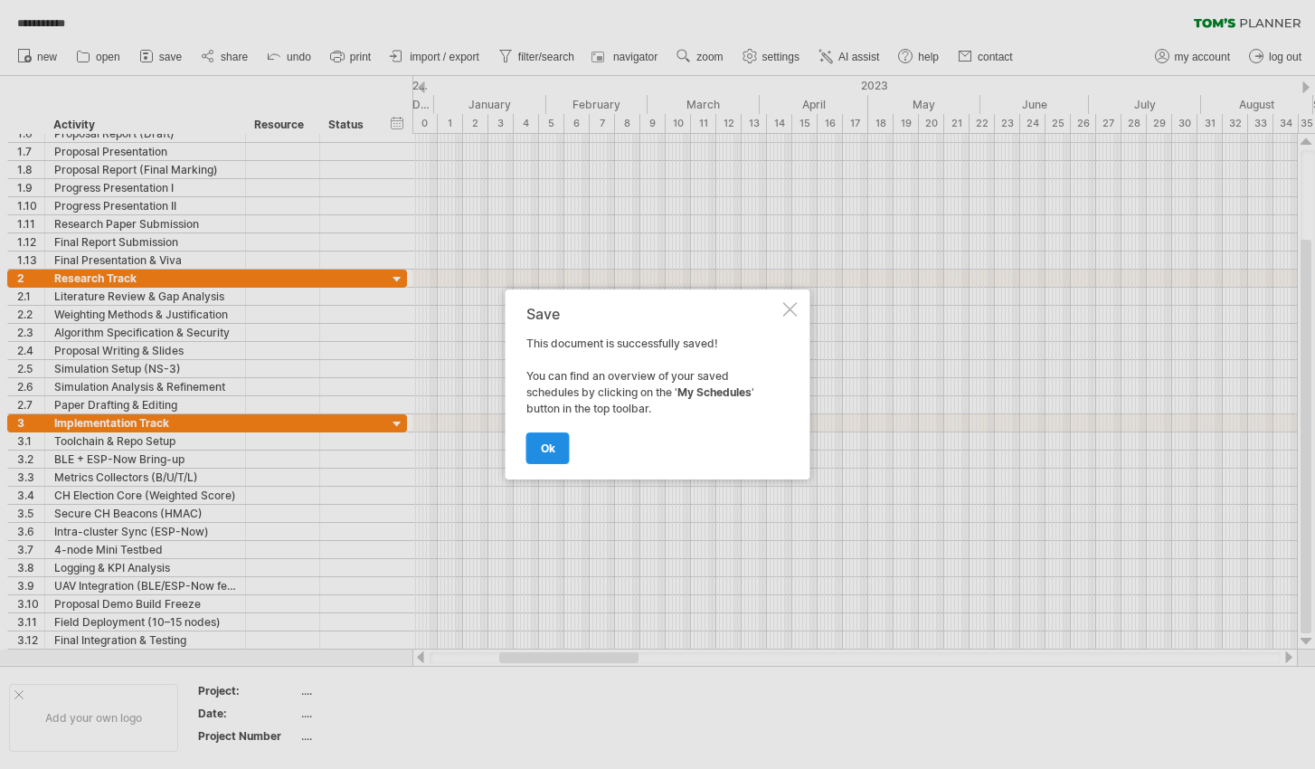
click at [556, 452] on link "ok" at bounding box center [548, 448] width 43 height 32
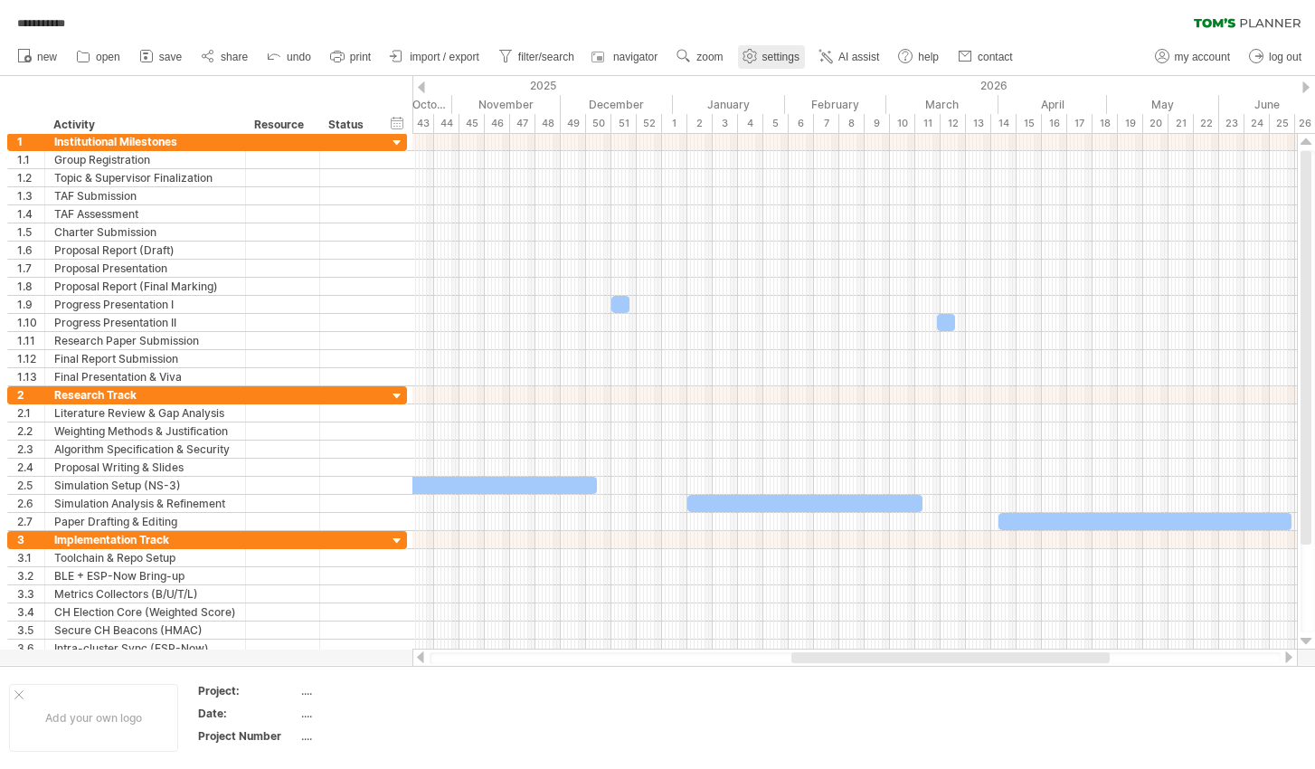
click at [765, 53] on span "settings" at bounding box center [781, 57] width 37 height 13
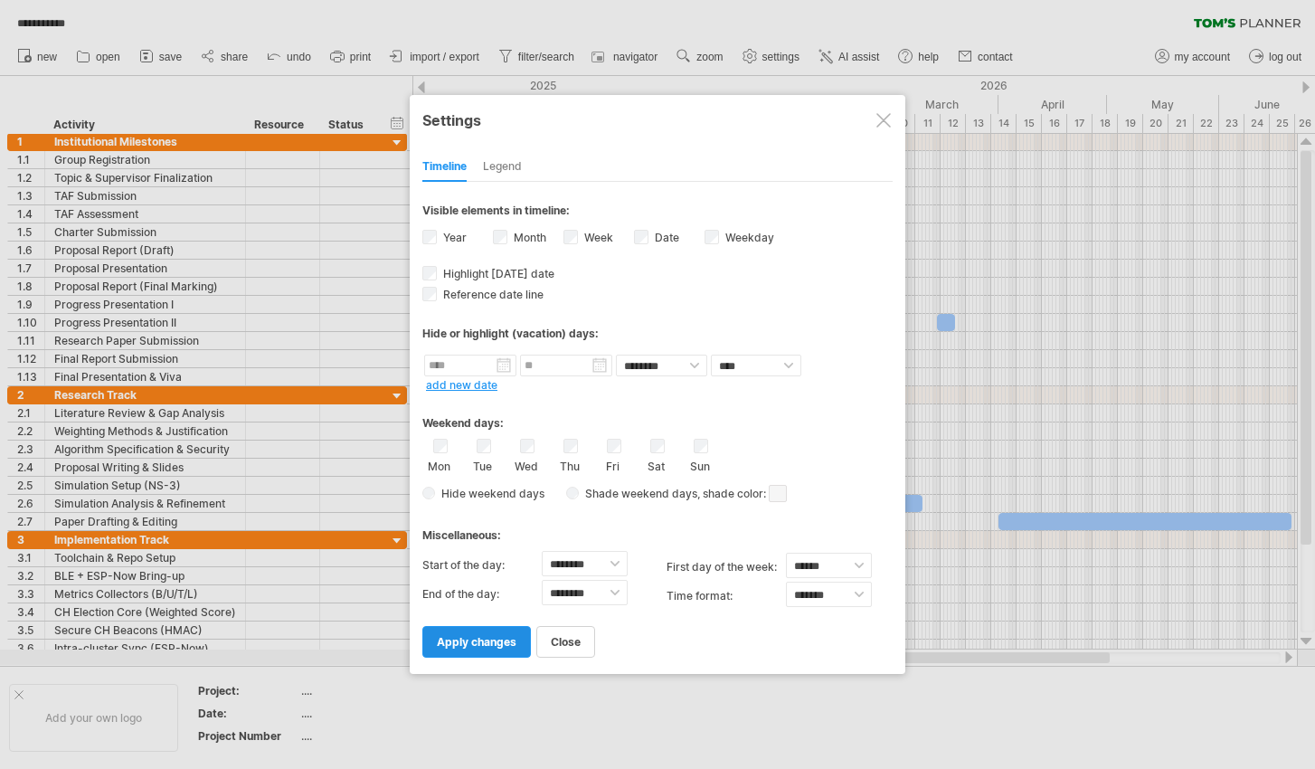
click at [491, 637] on span "apply changes" at bounding box center [477, 642] width 80 height 14
